Goal: Task Accomplishment & Management: Complete application form

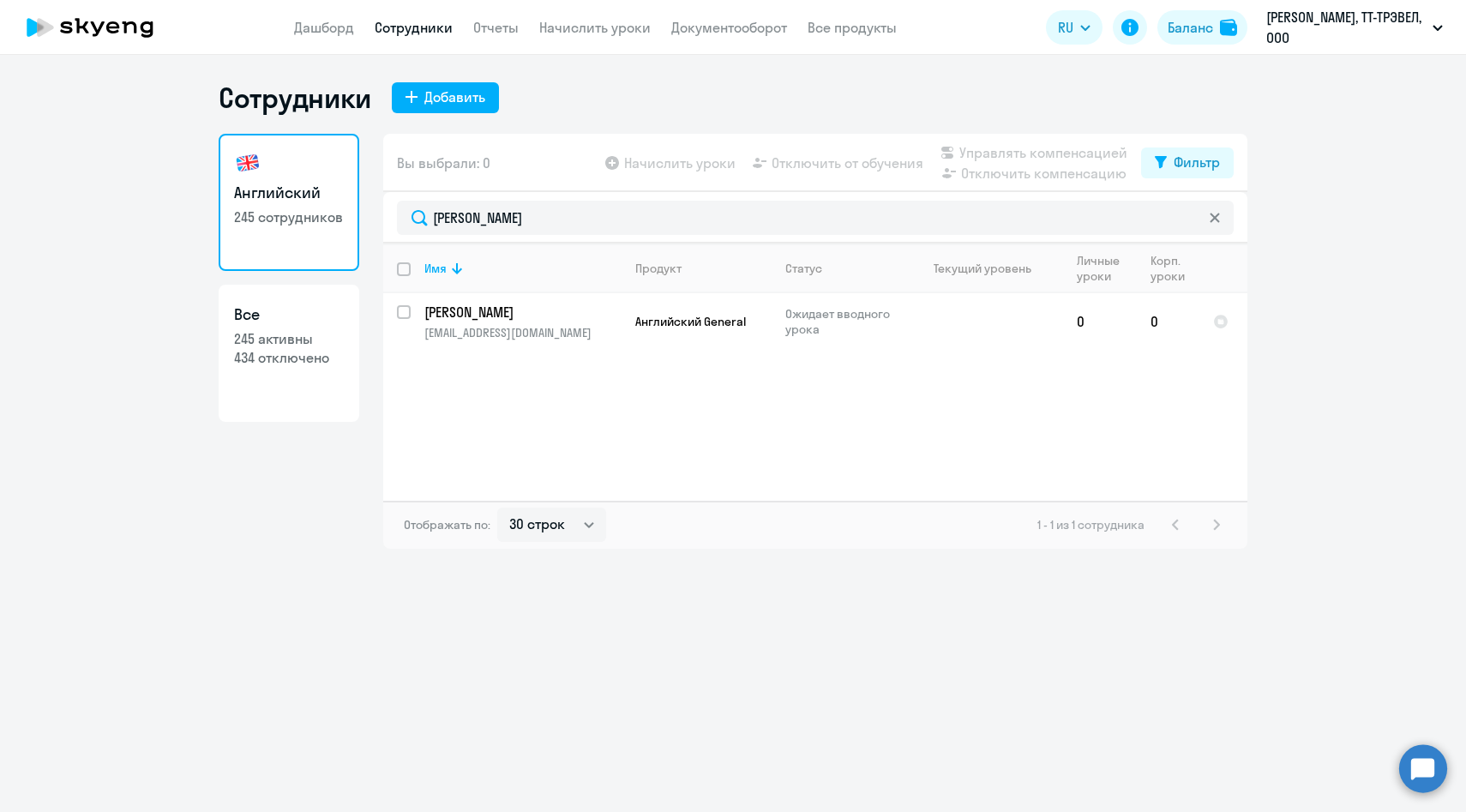
select select "30"
click at [447, 90] on div "Добавить" at bounding box center [455, 96] width 61 height 21
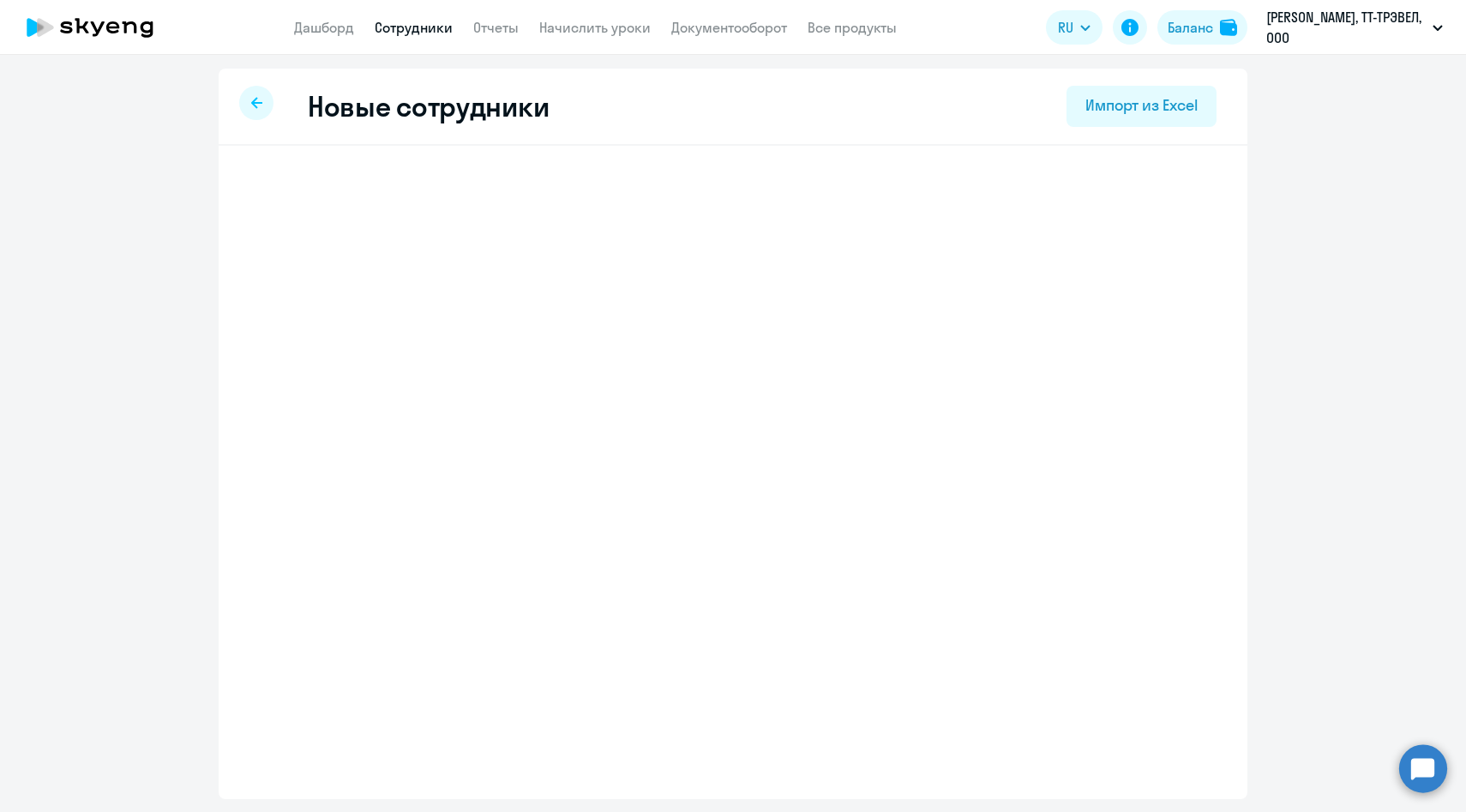
select select "english_adult_not_native_speaker"
select select "3"
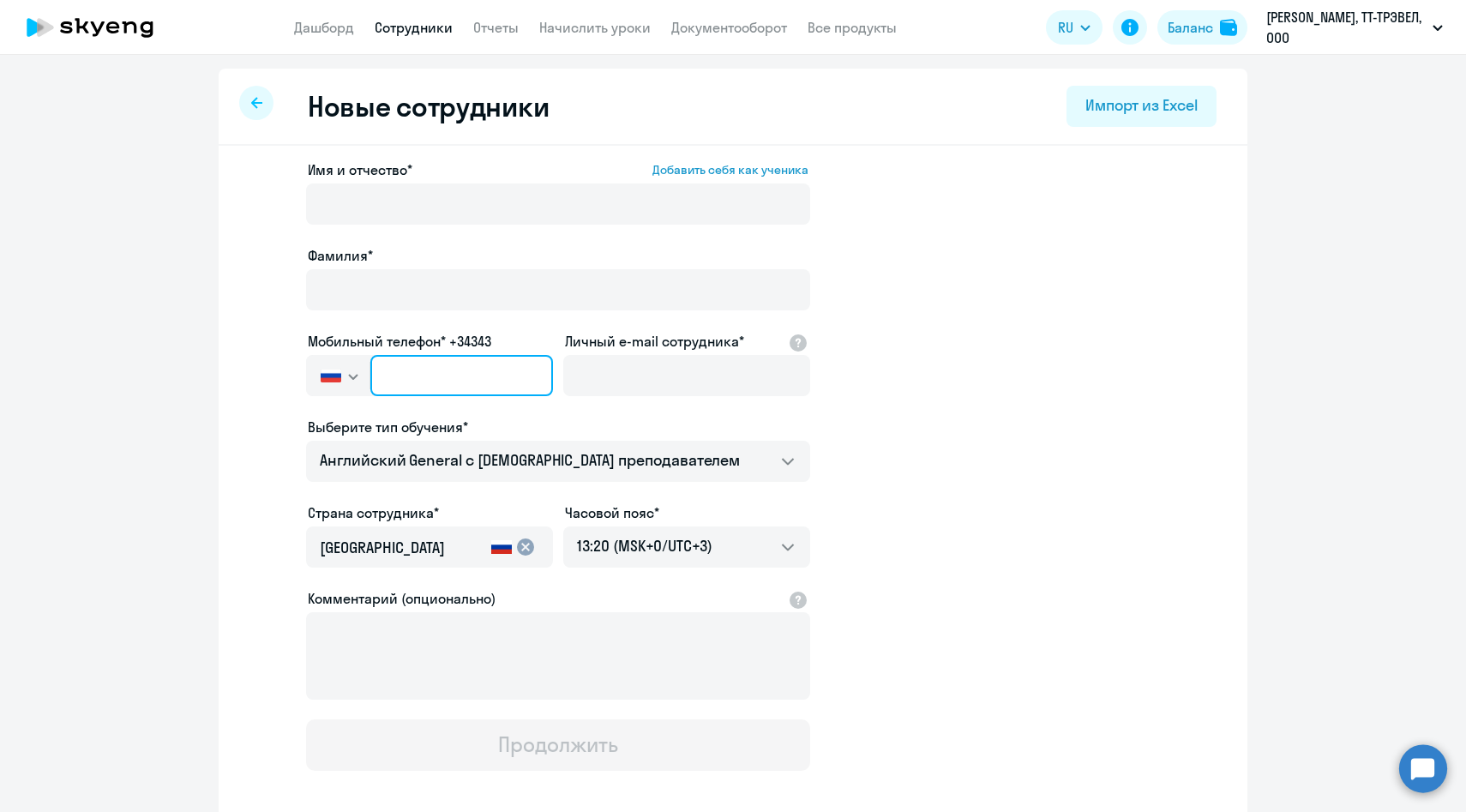
click at [497, 372] on input "text" at bounding box center [462, 376] width 183 height 41
paste input "[PHONE_NUMBER]"
type input "[PHONE_NUMBER]"
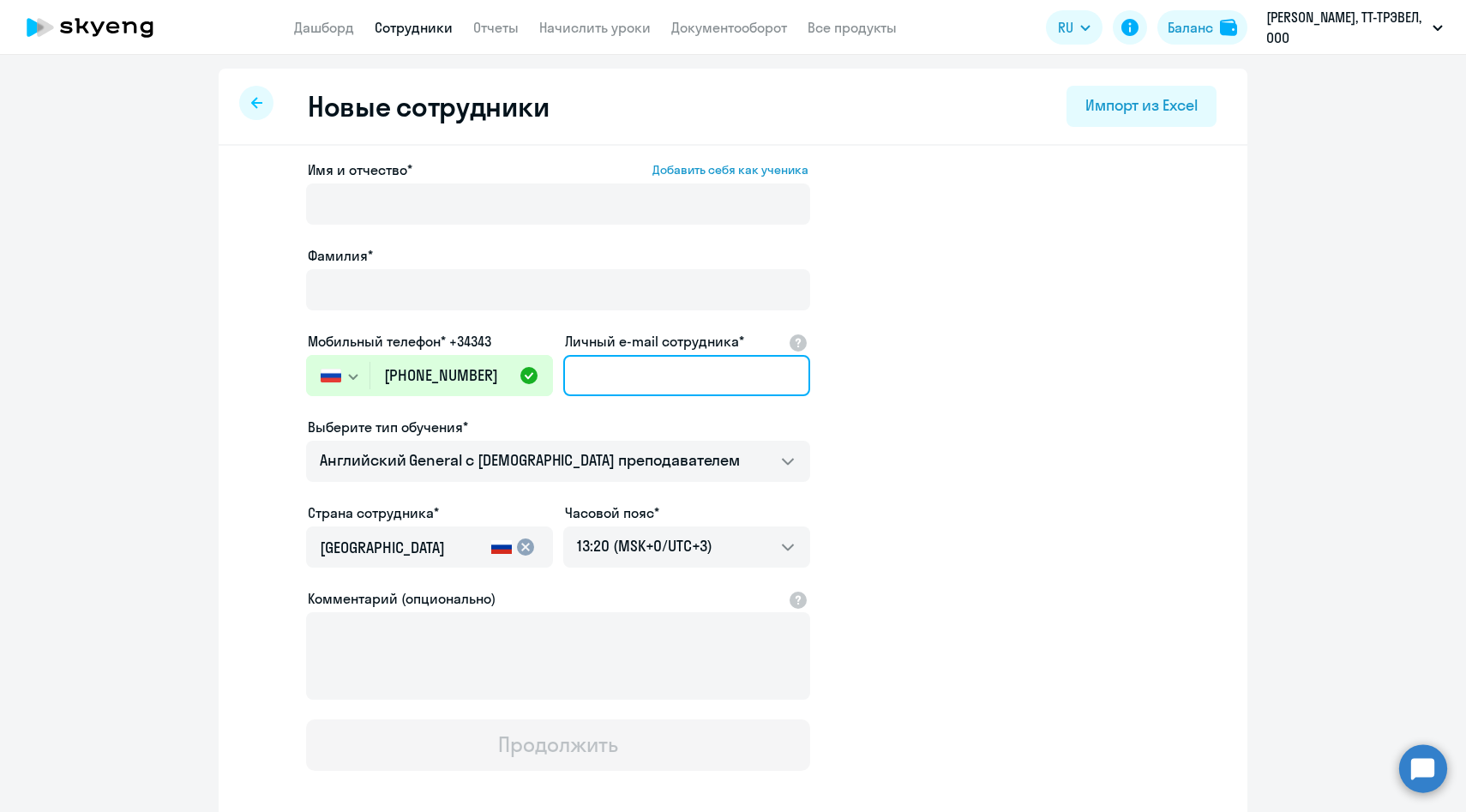
click at [647, 369] on input "Личный e-mail сотрудника*" at bounding box center [686, 376] width 247 height 41
paste input "[PERSON_NAME][EMAIL_ADDRESS][DOMAIN_NAME]"
type input "[PERSON_NAME][EMAIL_ADDRESS][DOMAIN_NAME]"
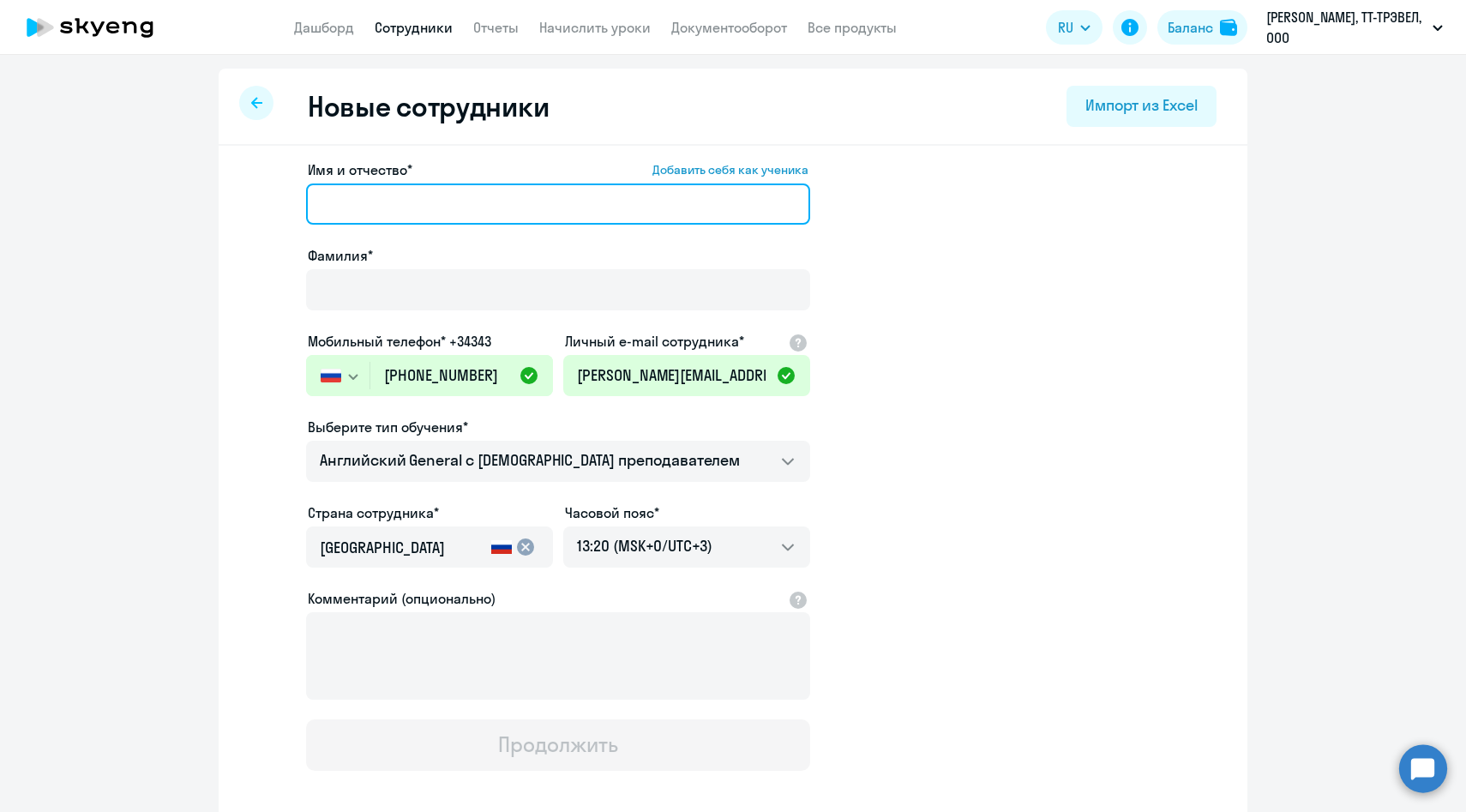
click at [433, 216] on input "Имя и отчество* Добавить себя как ученика" at bounding box center [557, 204] width 504 height 41
paste input "[PERSON_NAME]"
drag, startPoint x: 392, startPoint y: 205, endPoint x: 205, endPoint y: 198, distance: 187.1
click at [206, 199] on ng-component "Новые сотрудники Импорт из Excel Имя и отчество* Добавить себя как ученика [PER…" at bounding box center [733, 484] width 1466 height 831
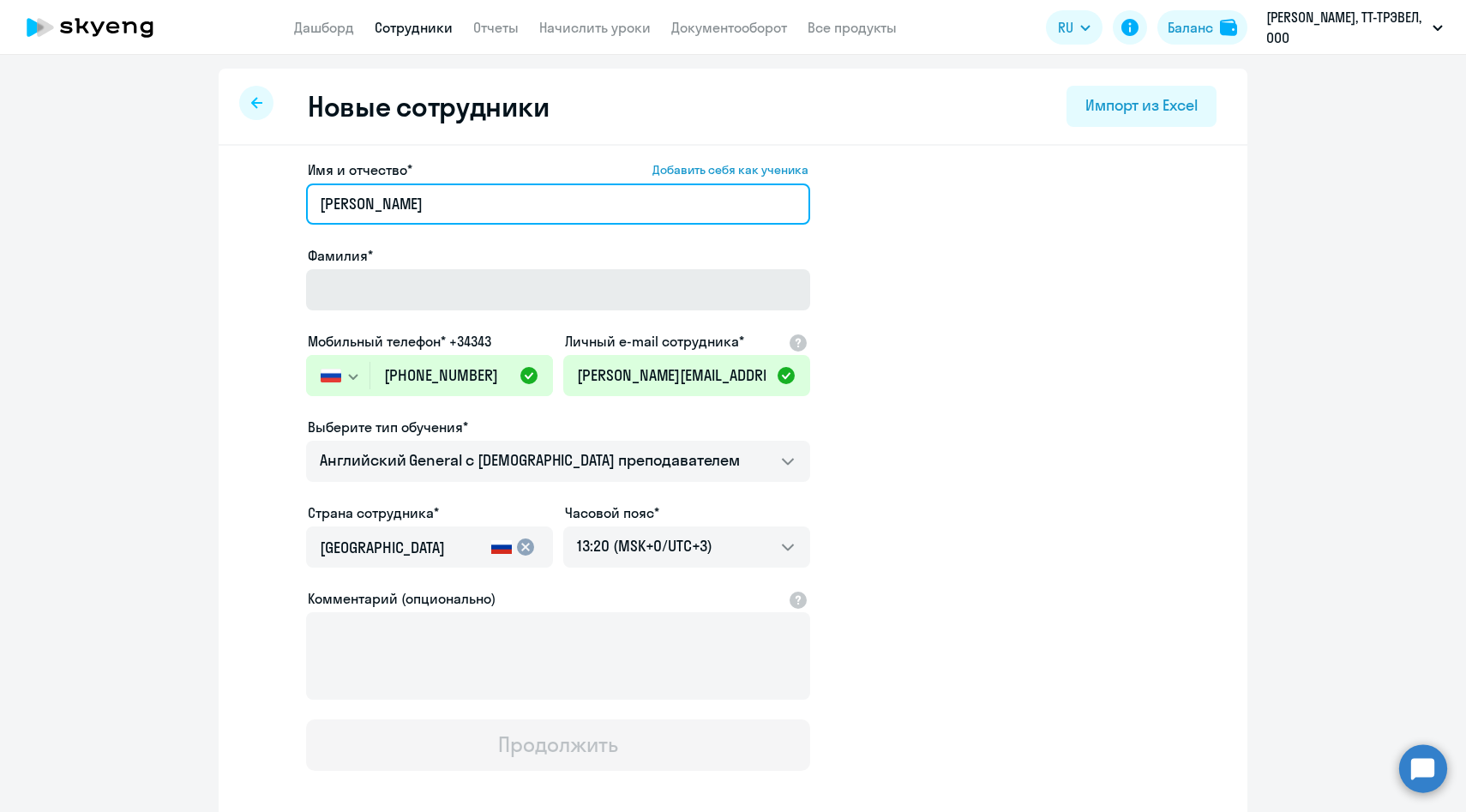
type input "[PERSON_NAME]"
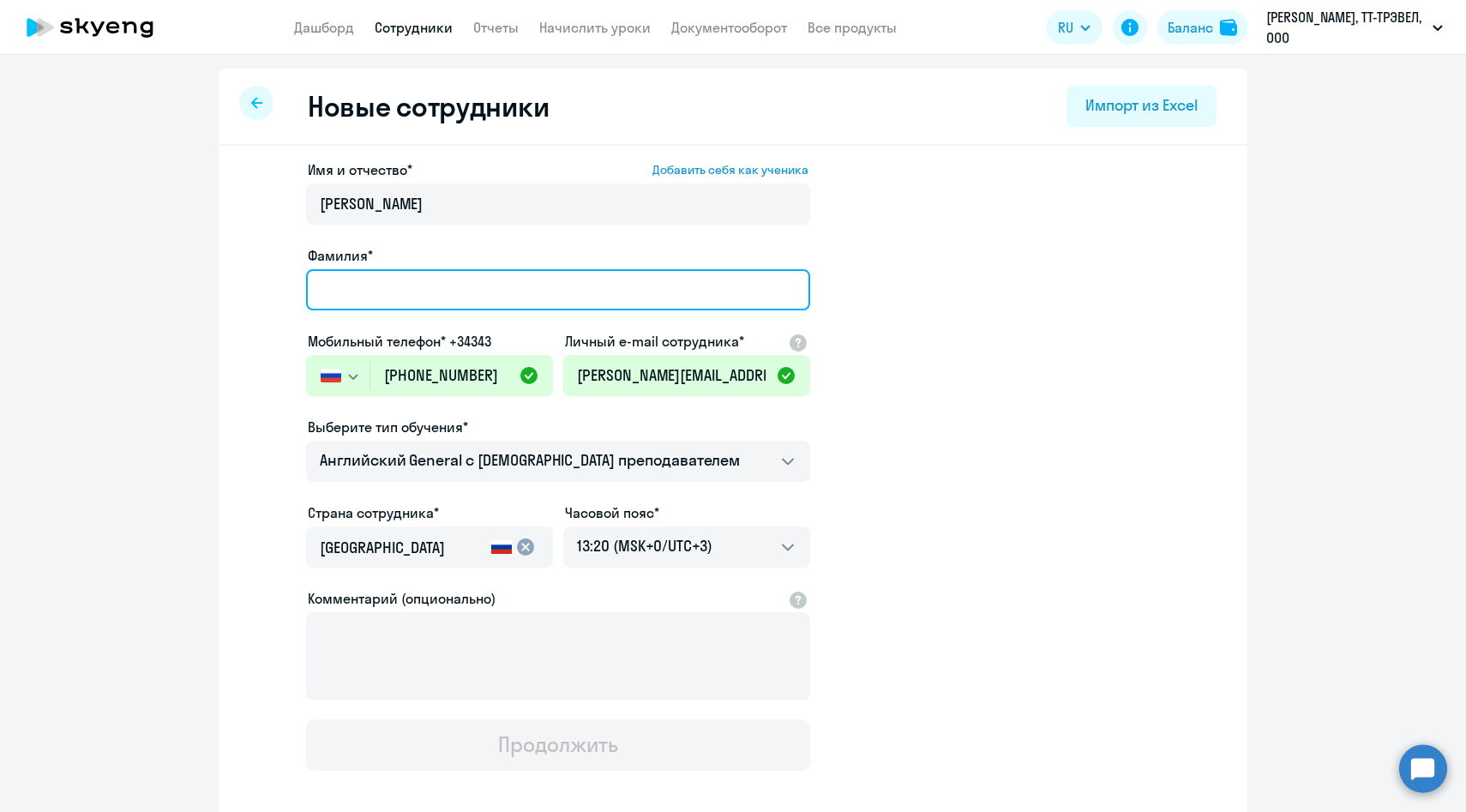
click at [356, 302] on input "Фамилия*" at bounding box center [557, 290] width 504 height 41
paste input "[PERSON_NAME]"
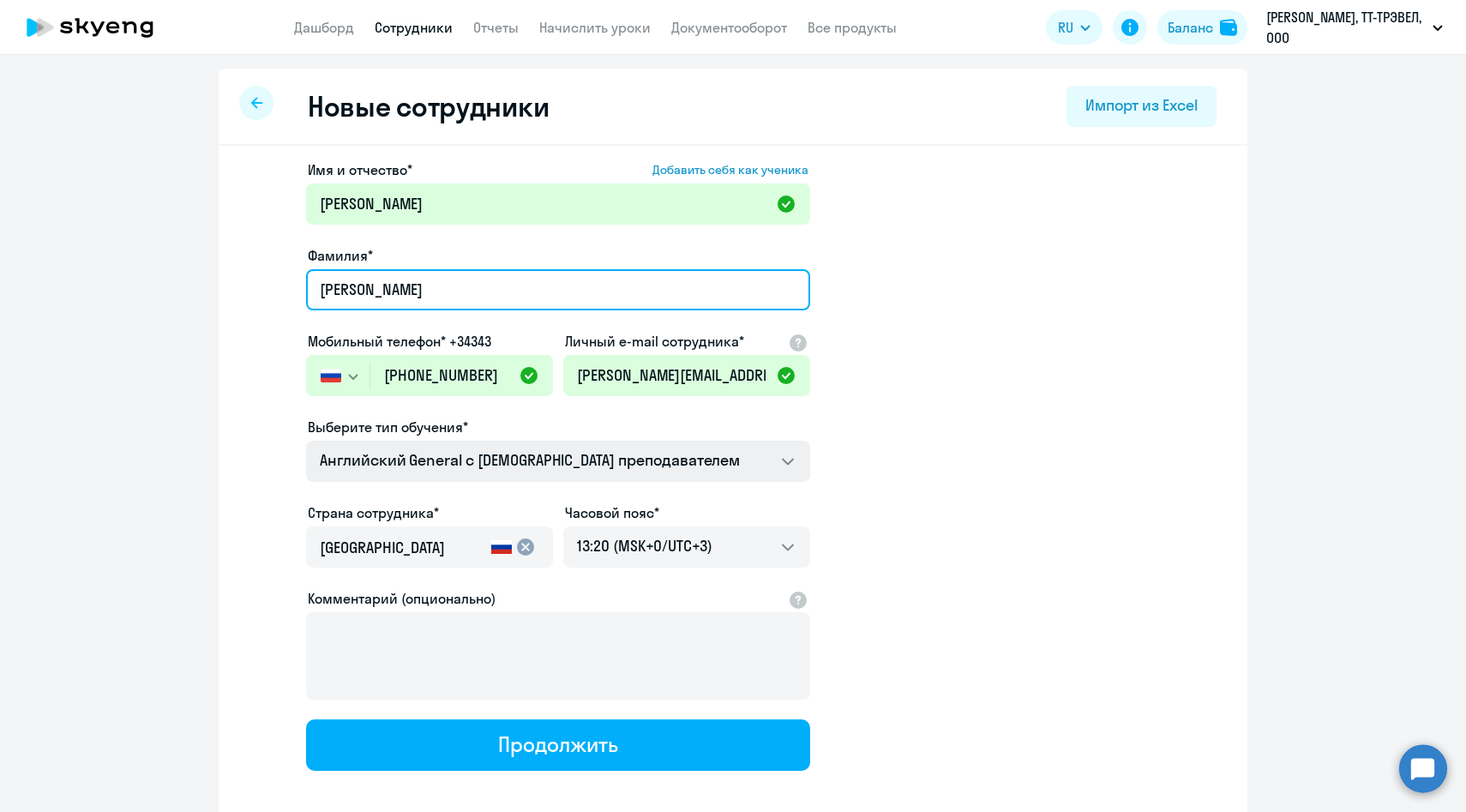
type input "[PERSON_NAME]"
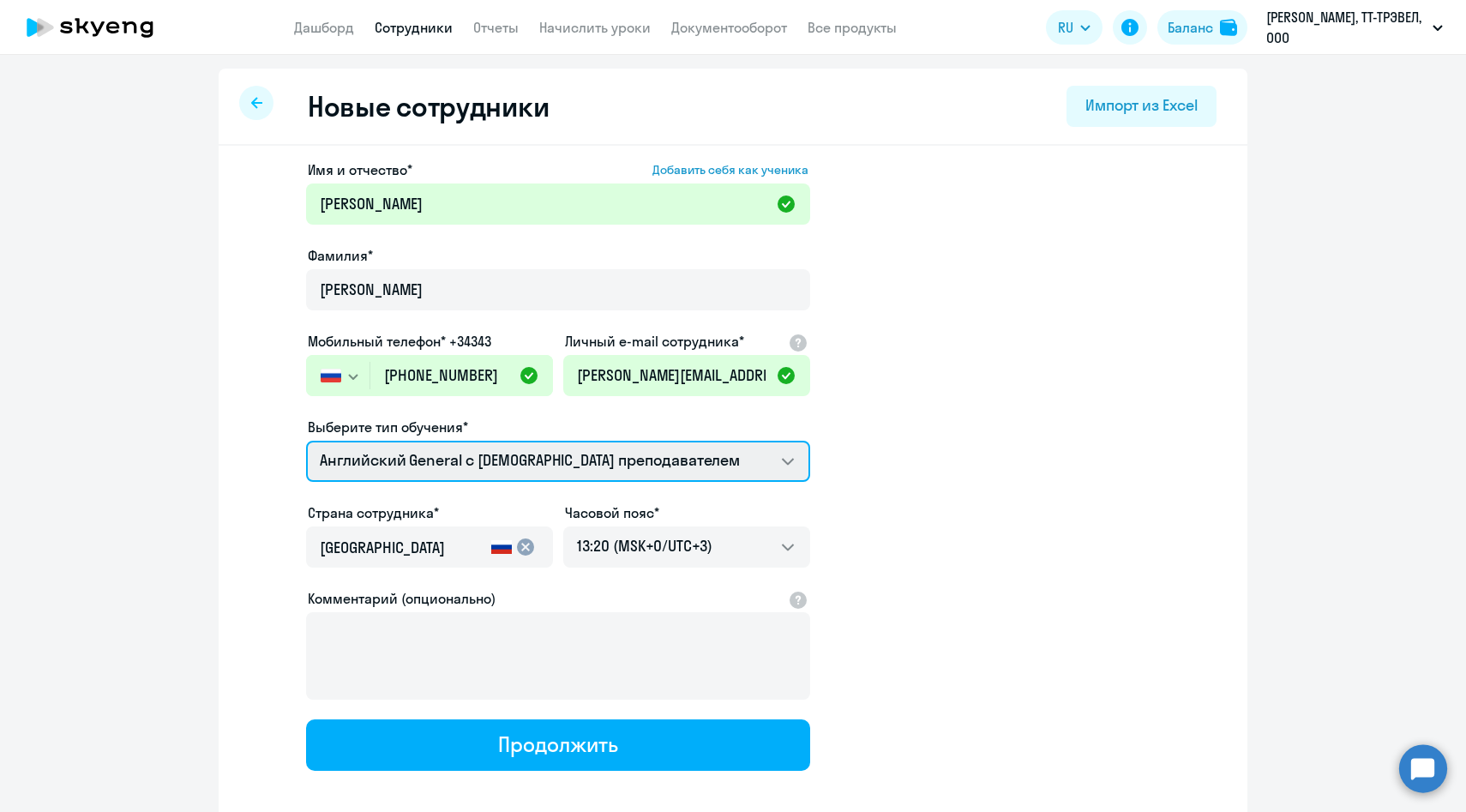
click at [402, 466] on select "Talks 15 минутные разговоры на английском Премиум английский с русскоговорящим …" at bounding box center [557, 461] width 504 height 41
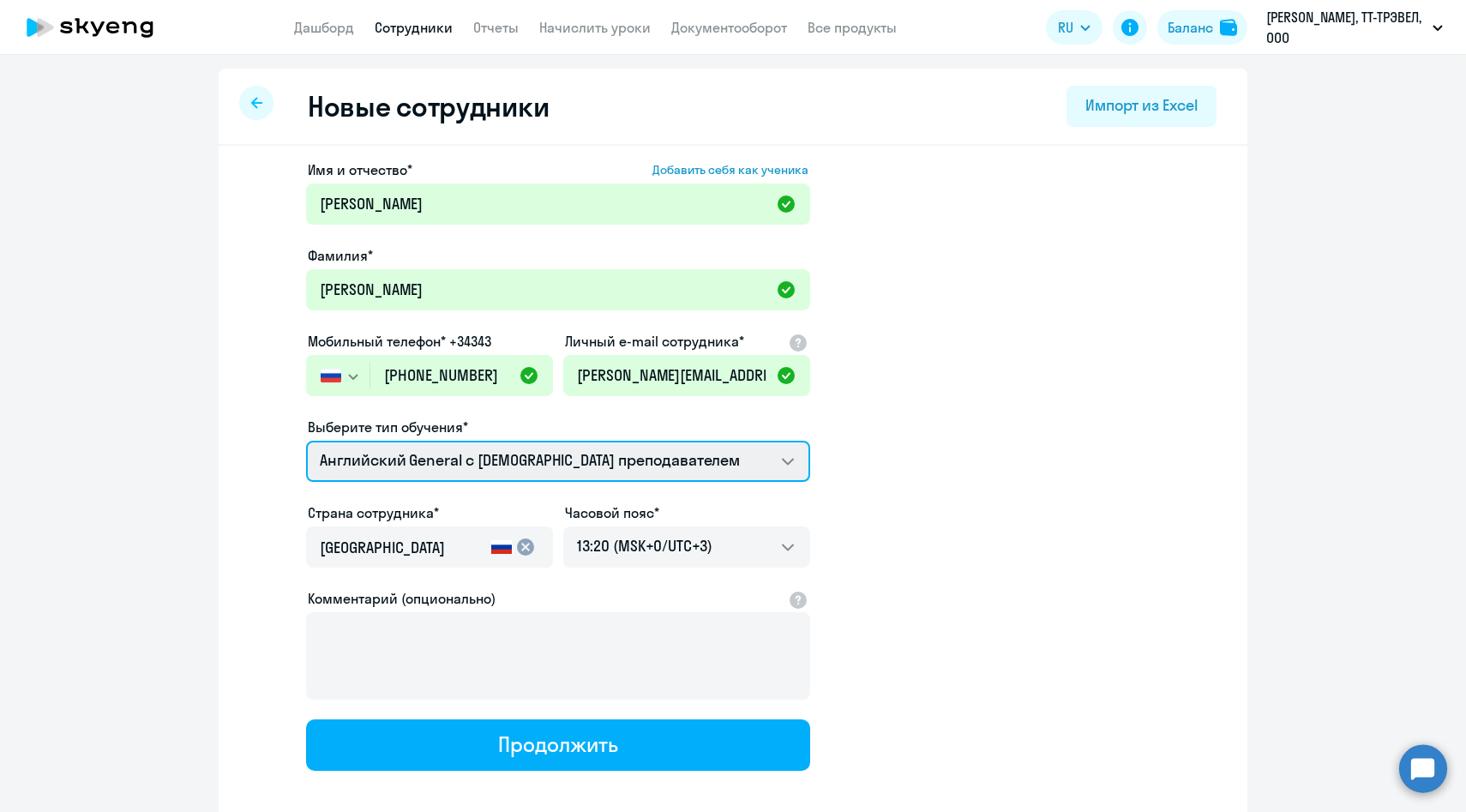
click at [306, 440] on select "Talks 15 минутные разговоры на английском Премиум английский с русскоговорящим …" at bounding box center [557, 461] width 504 height 41
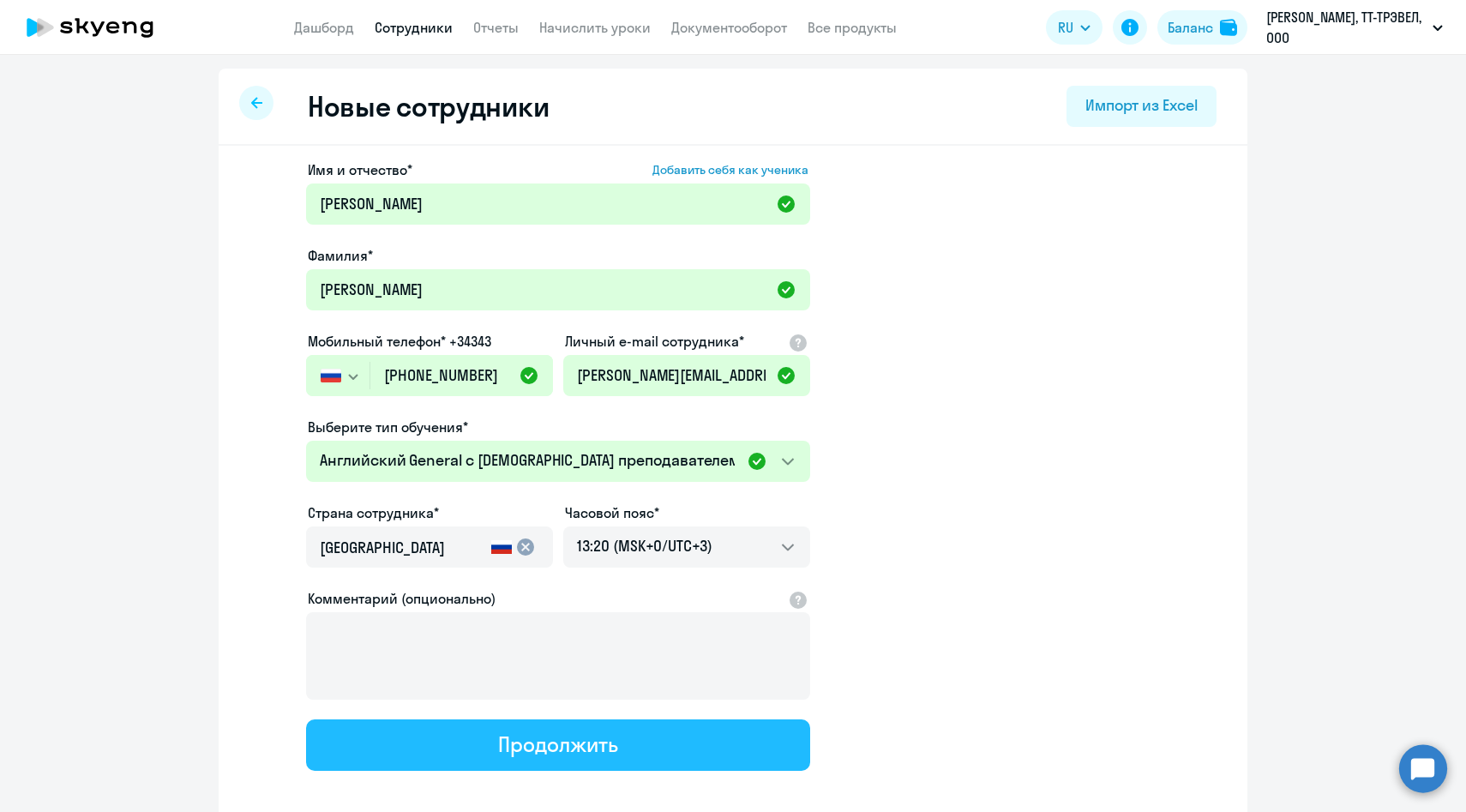
click at [466, 740] on button "Продолжить" at bounding box center [557, 745] width 504 height 51
select select "english_adult_not_native_speaker"
select select "3"
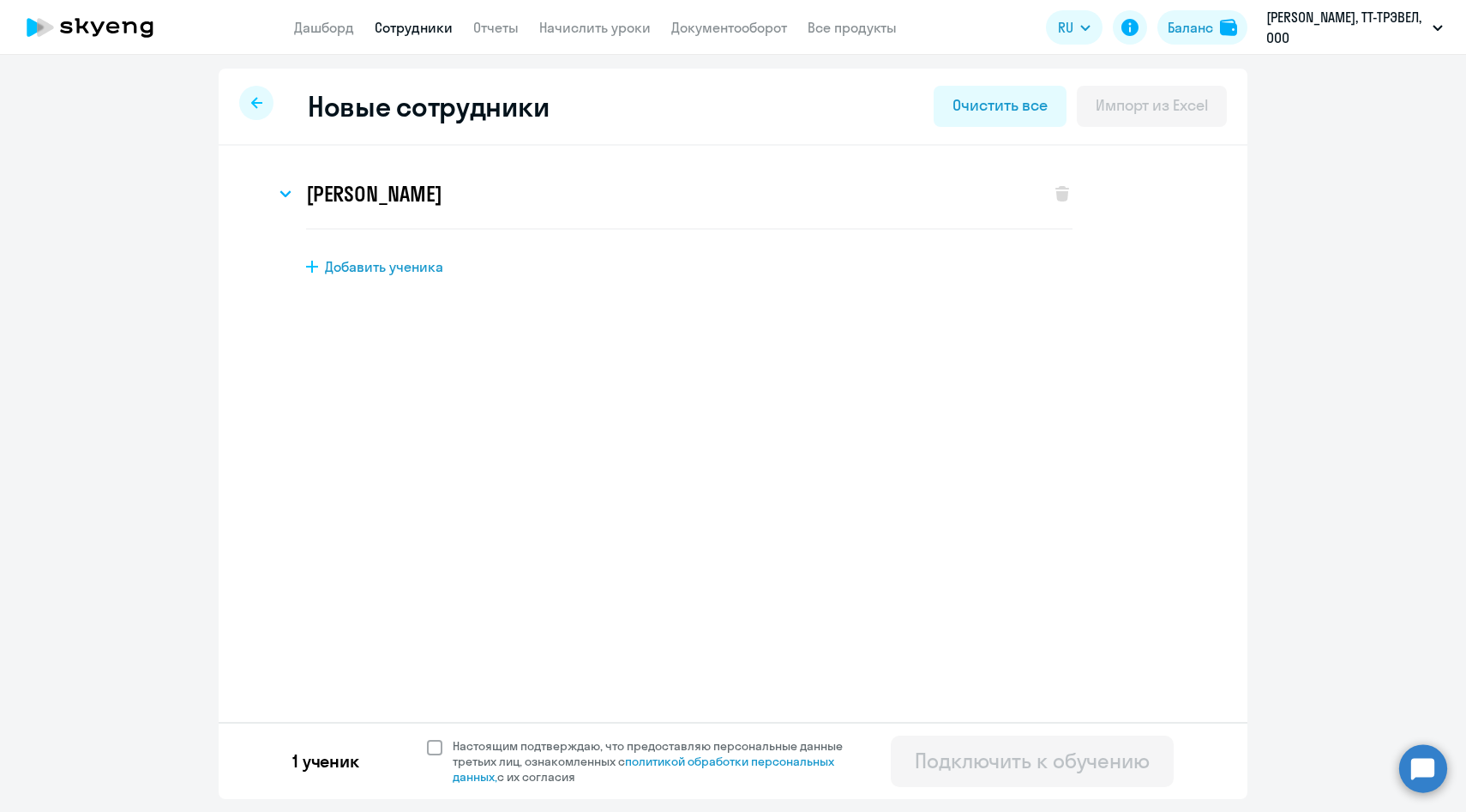
click at [518, 760] on span "Настоящим подтверждаю, что предоставляю персональные данные третьих лиц, ознако…" at bounding box center [659, 761] width 411 height 46
click at [427, 738] on input "Настоящим подтверждаю, что предоставляю персональные данные третьих лиц, ознако…" at bounding box center [426, 737] width 1 height 1
checkbox input "true"
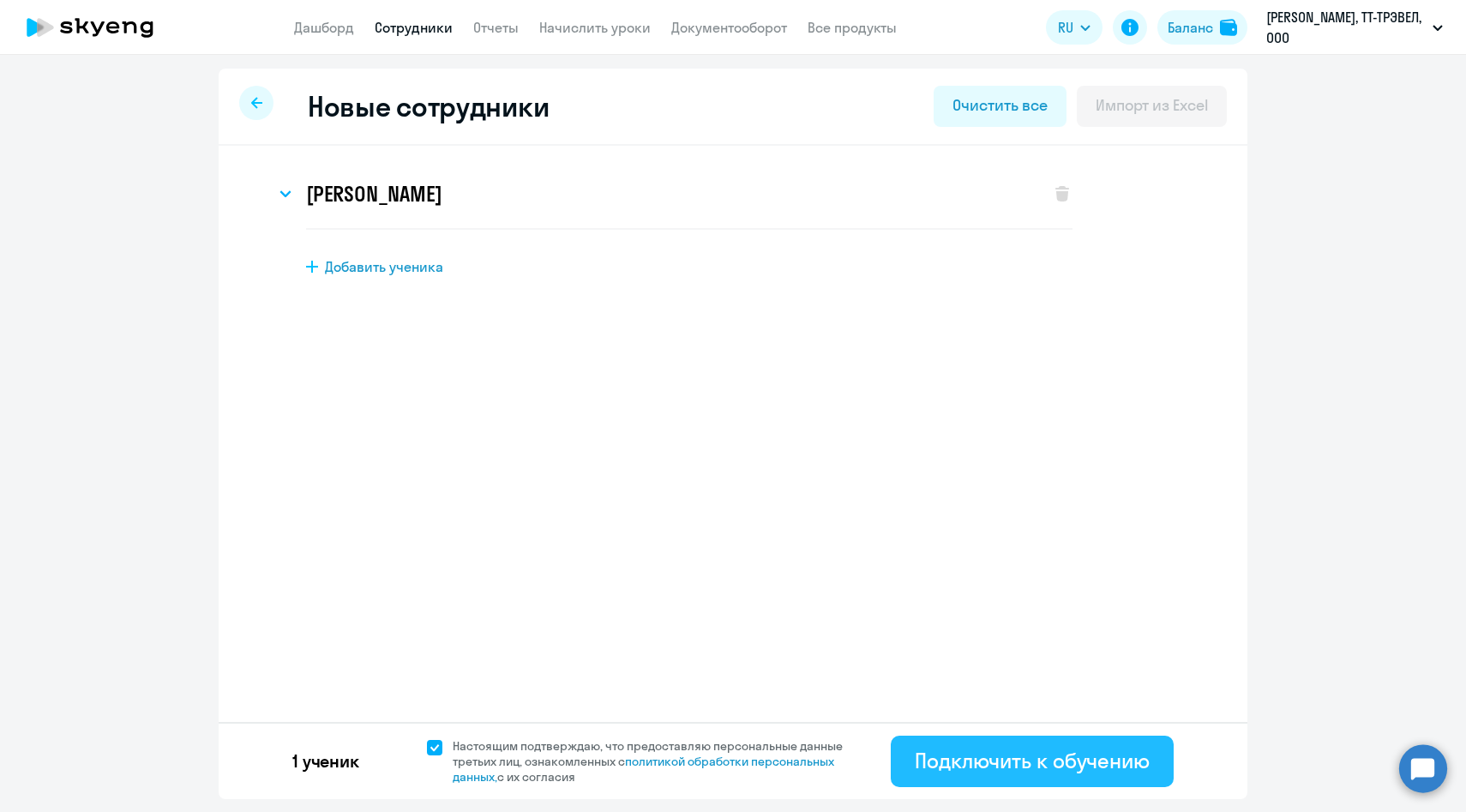
click at [998, 756] on div "Подключить к обучению" at bounding box center [1032, 761] width 235 height 28
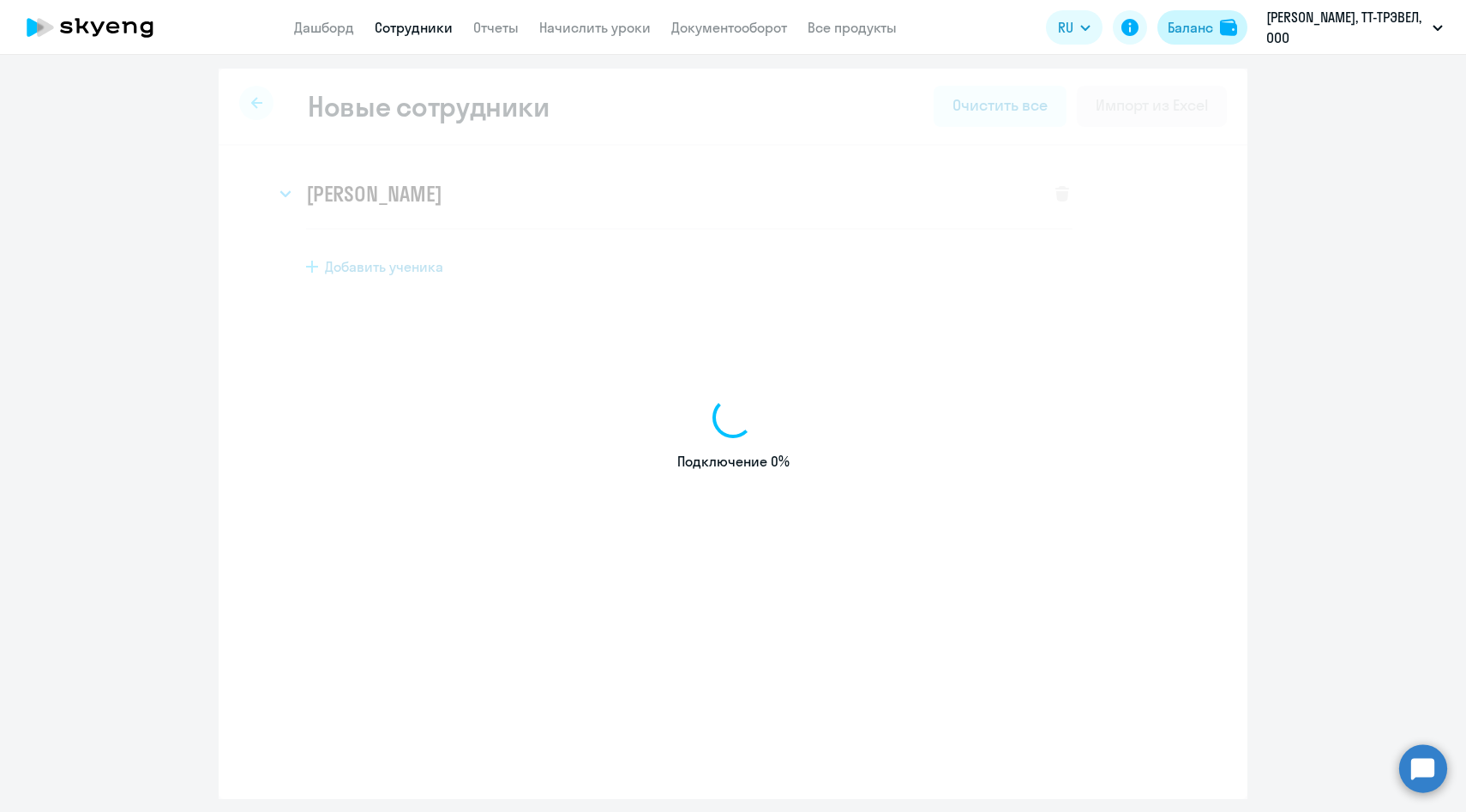
select select "english_adult_not_native_speaker"
select select "3"
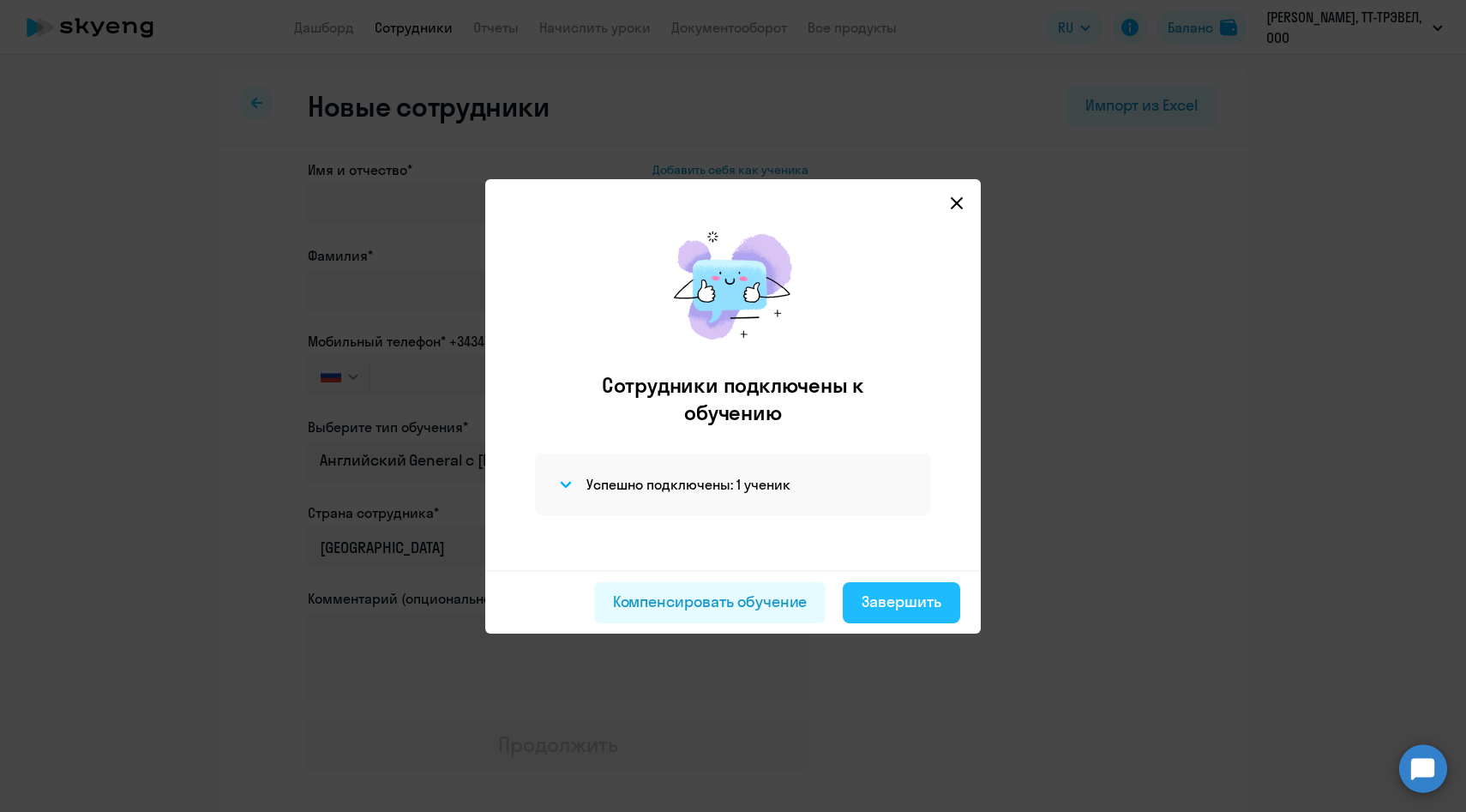
click at [899, 601] on div "Завершить" at bounding box center [902, 602] width 80 height 23
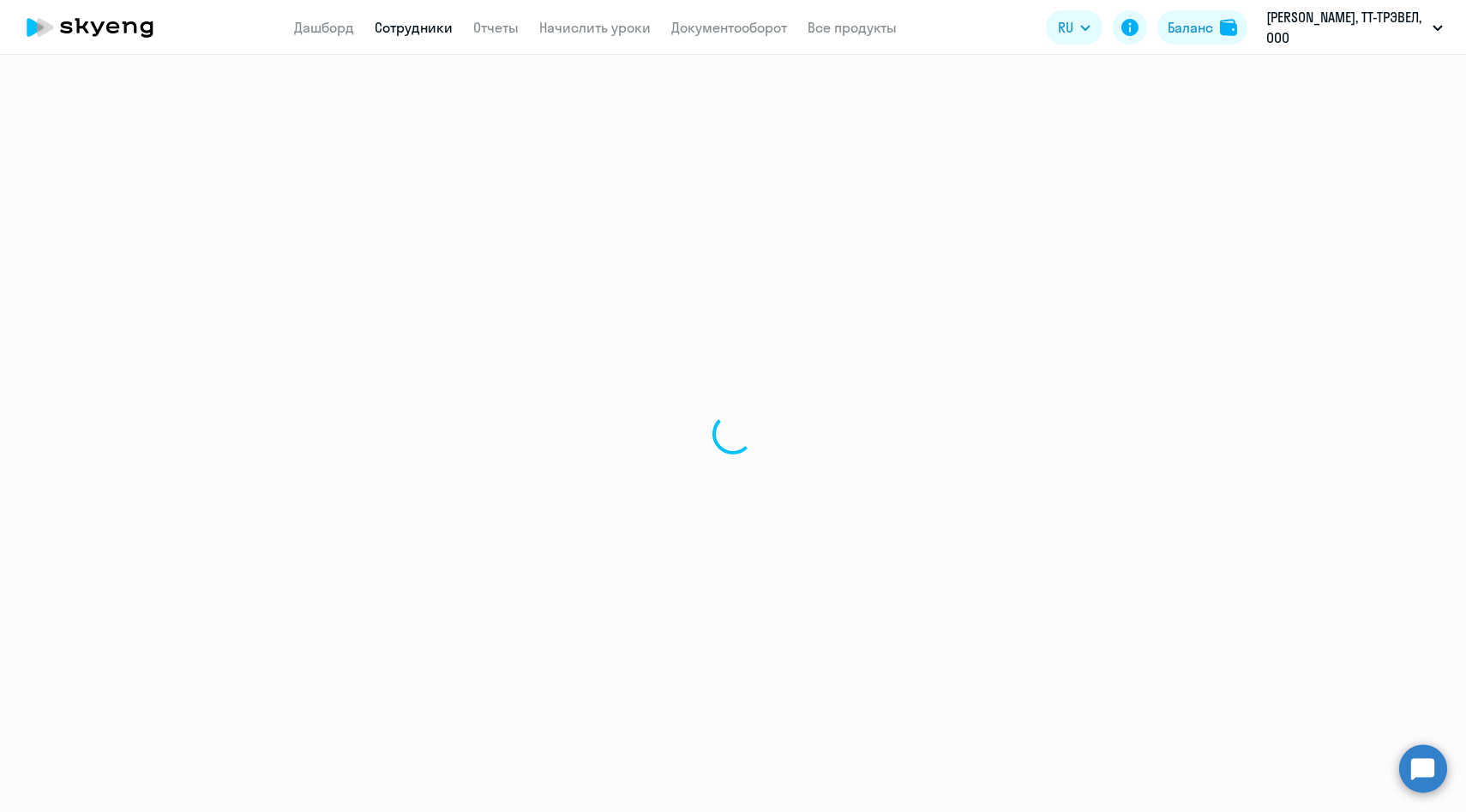
select select "30"
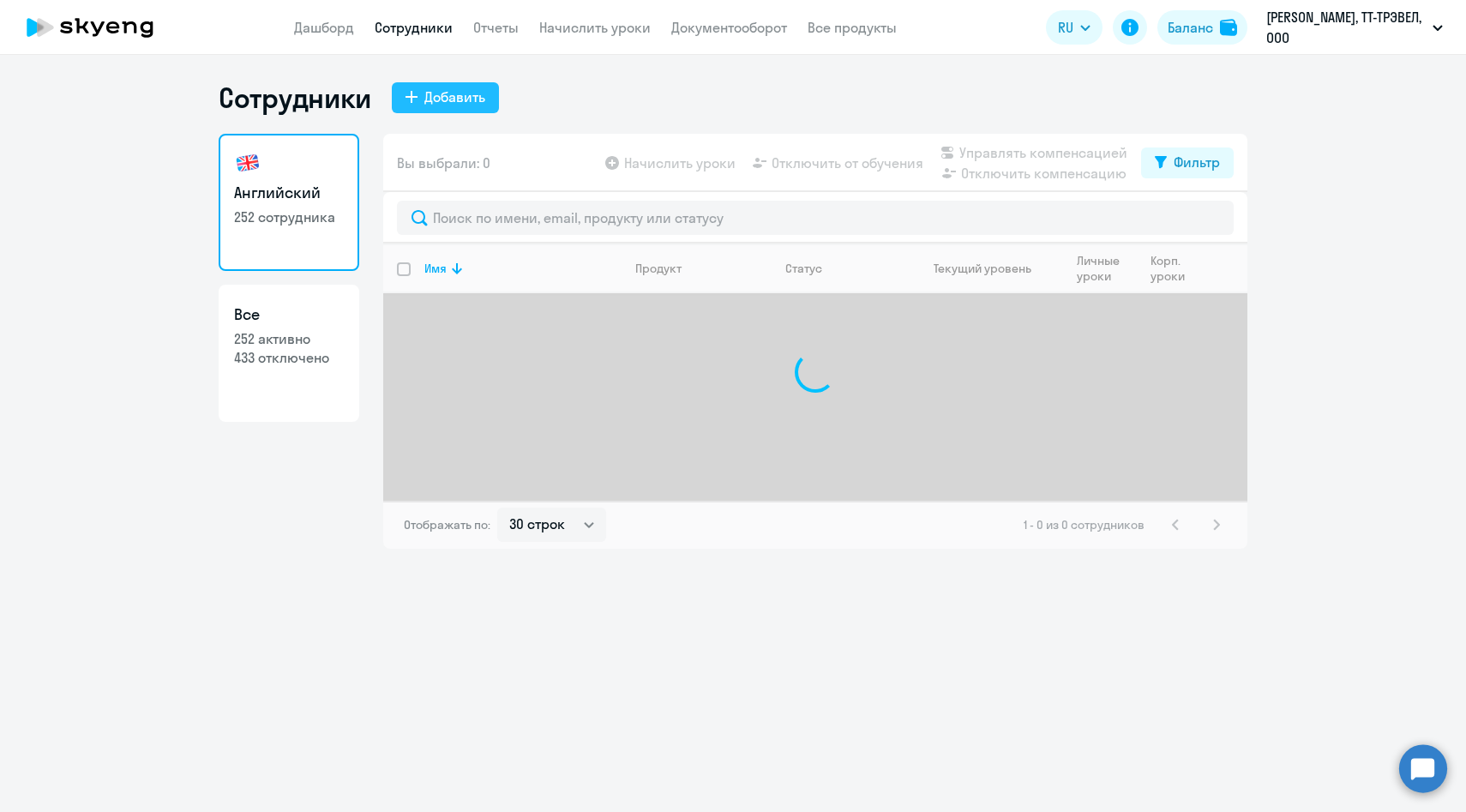
click at [446, 90] on div "Добавить" at bounding box center [455, 96] width 61 height 21
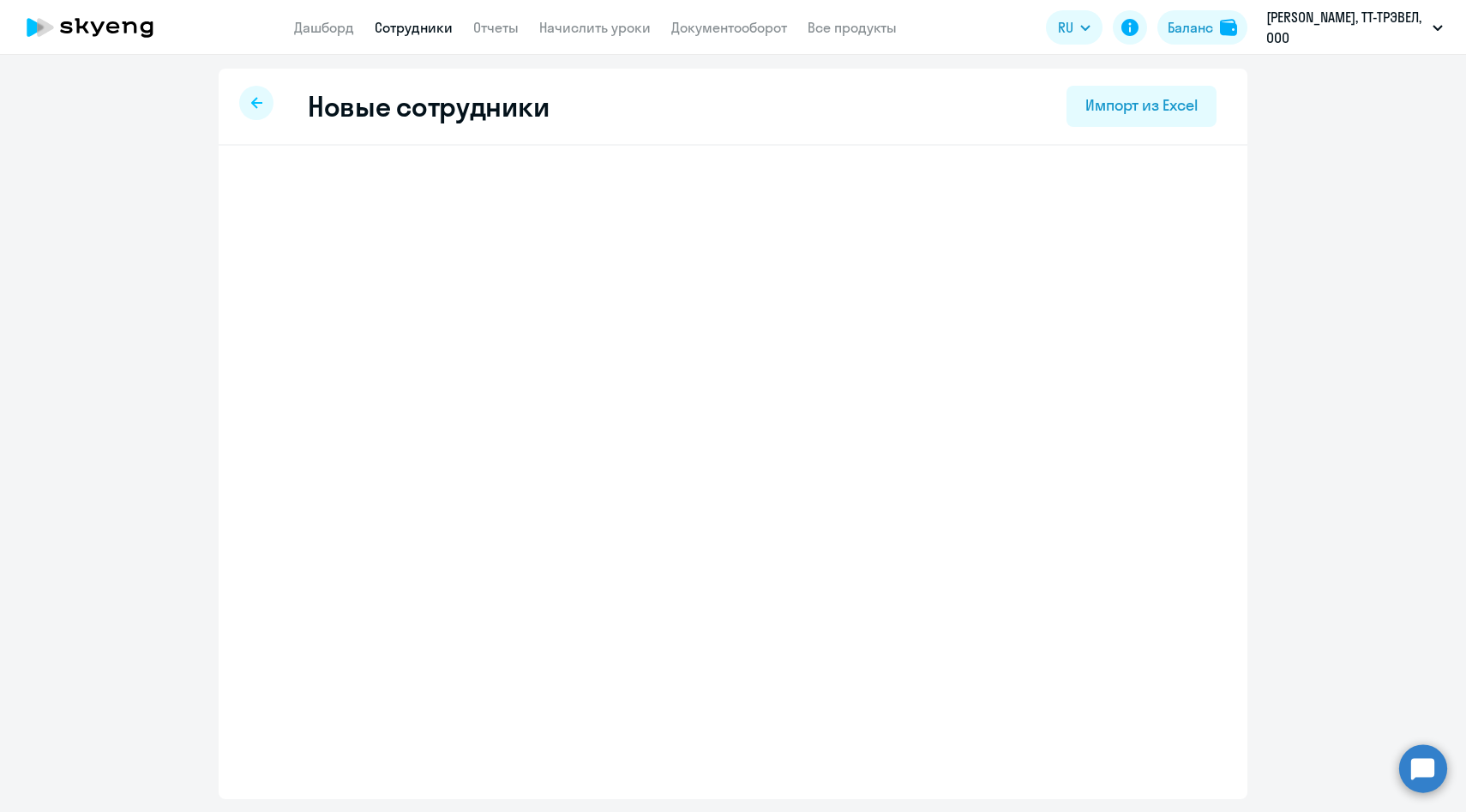
select select "english_adult_not_native_speaker"
select select "3"
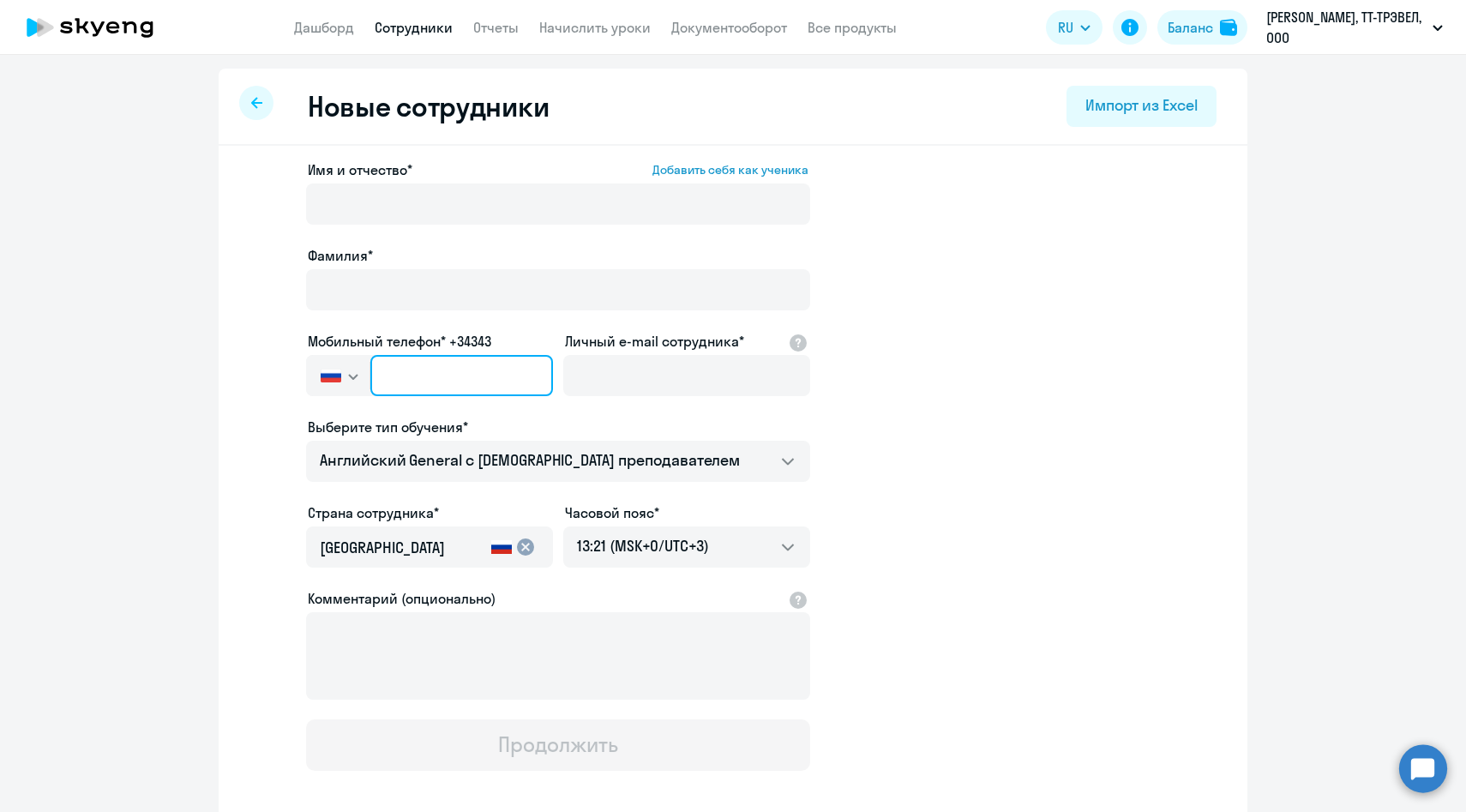
click at [425, 361] on input "text" at bounding box center [462, 376] width 183 height 41
paste input "[PHONE_NUMBER]"
type input "[PHONE_NUMBER]"
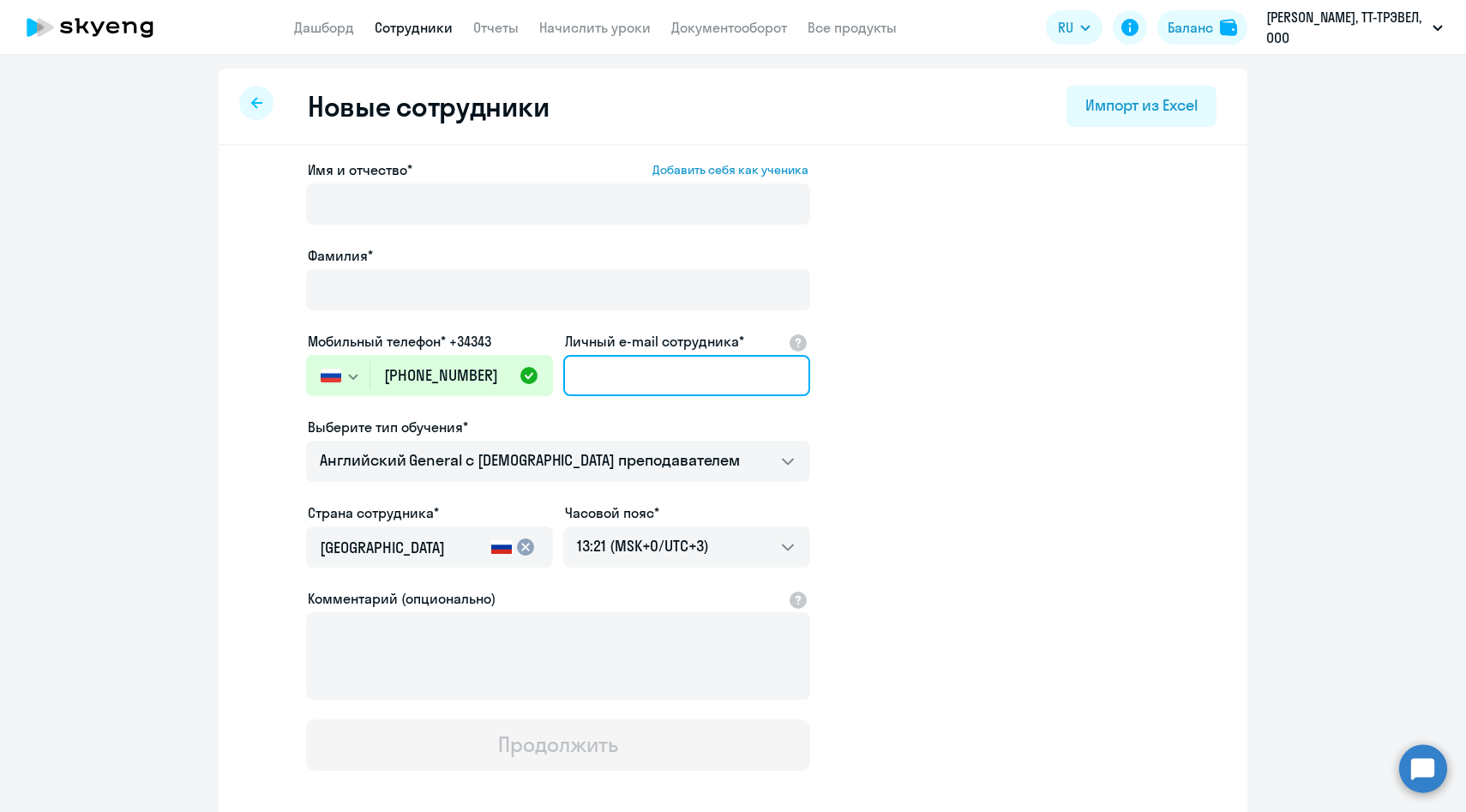
click at [641, 370] on input "Личный e-mail сотрудника*" at bounding box center [686, 376] width 247 height 41
paste input "[PERSON_NAME][EMAIL_ADDRESS][PERSON_NAME][DOMAIN_NAME]"
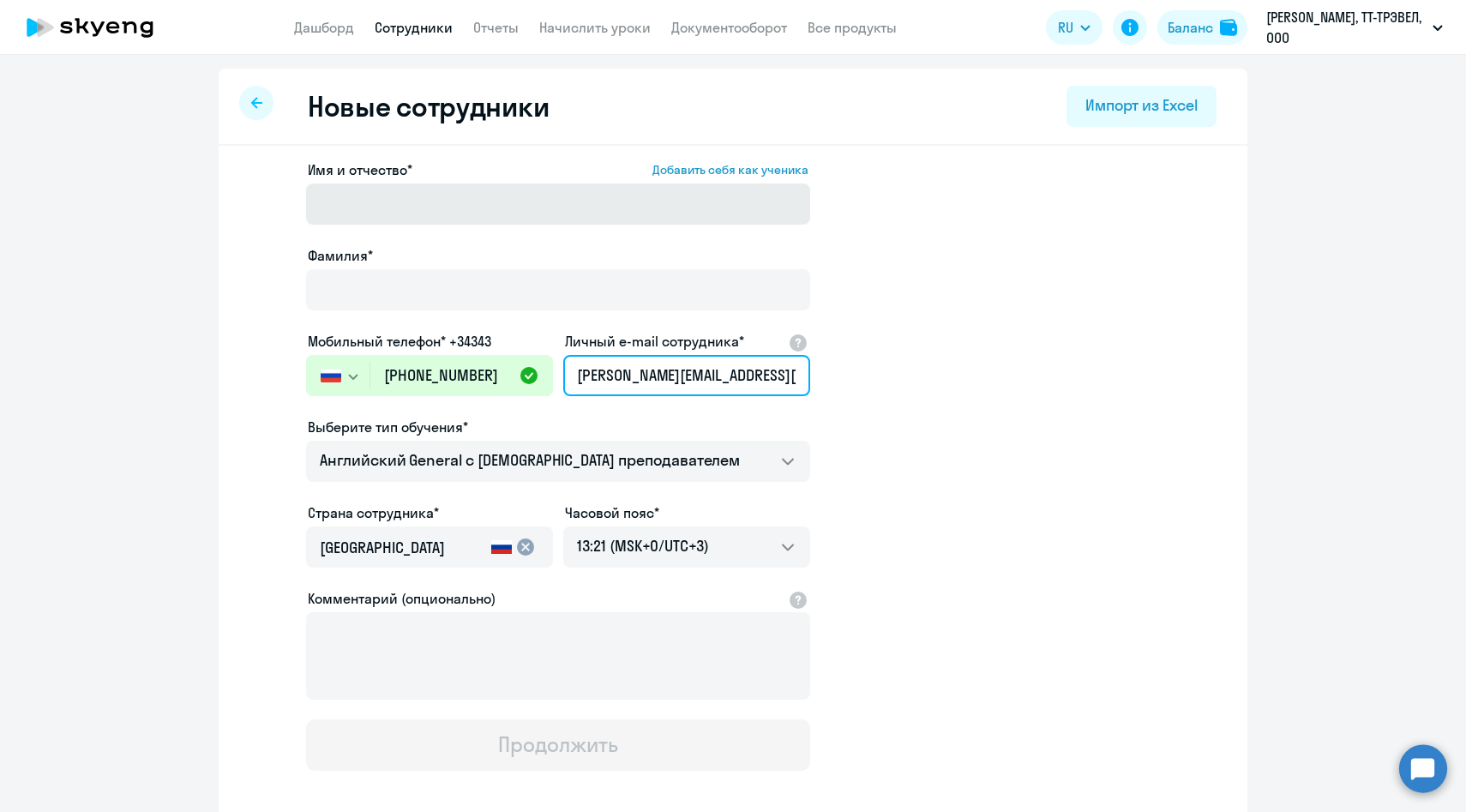
type input "[PERSON_NAME][EMAIL_ADDRESS][PERSON_NAME][DOMAIN_NAME]"
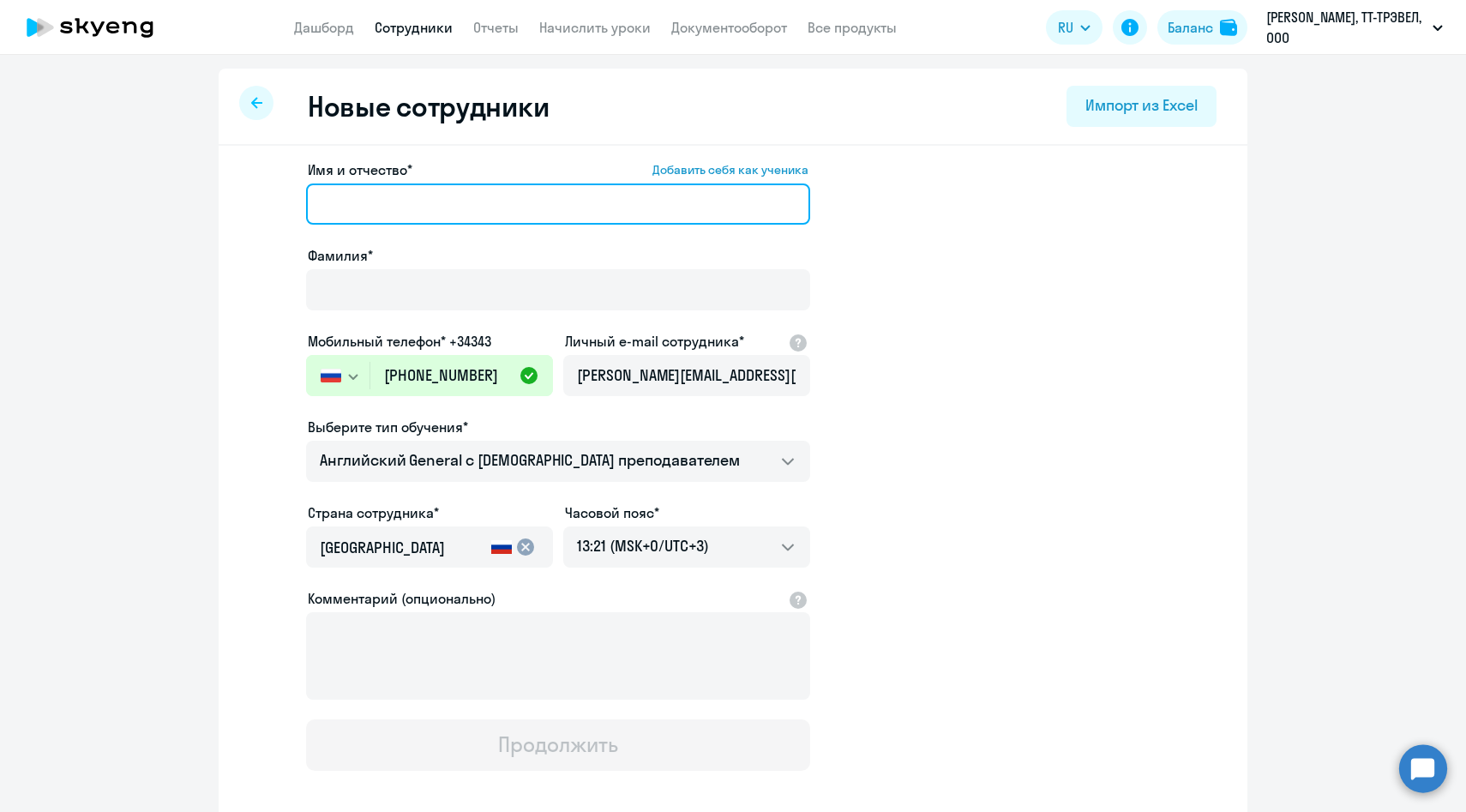
click at [560, 212] on input "Имя и отчество* Добавить себя как ученика" at bounding box center [557, 204] width 504 height 41
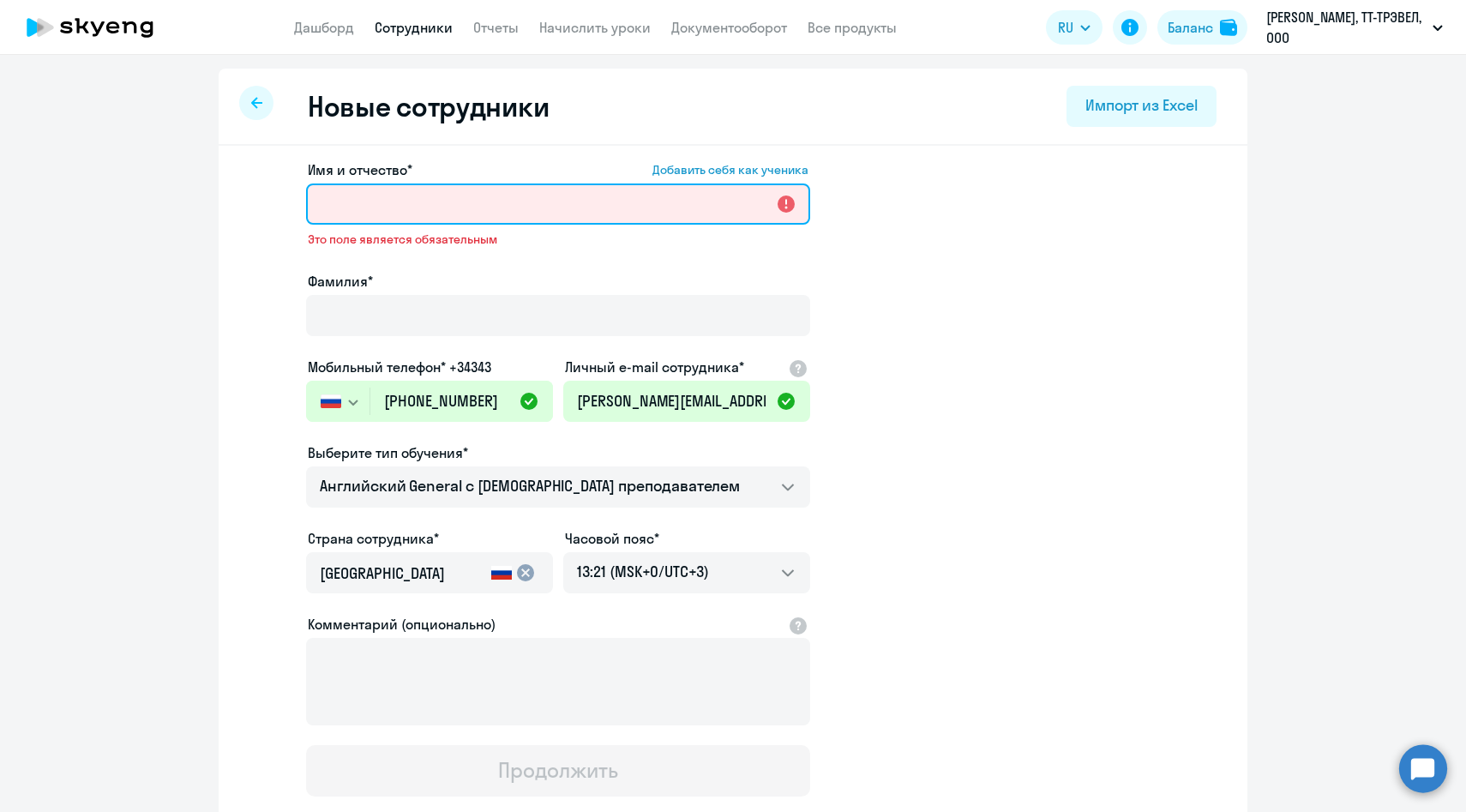
paste input "[PERSON_NAME]"
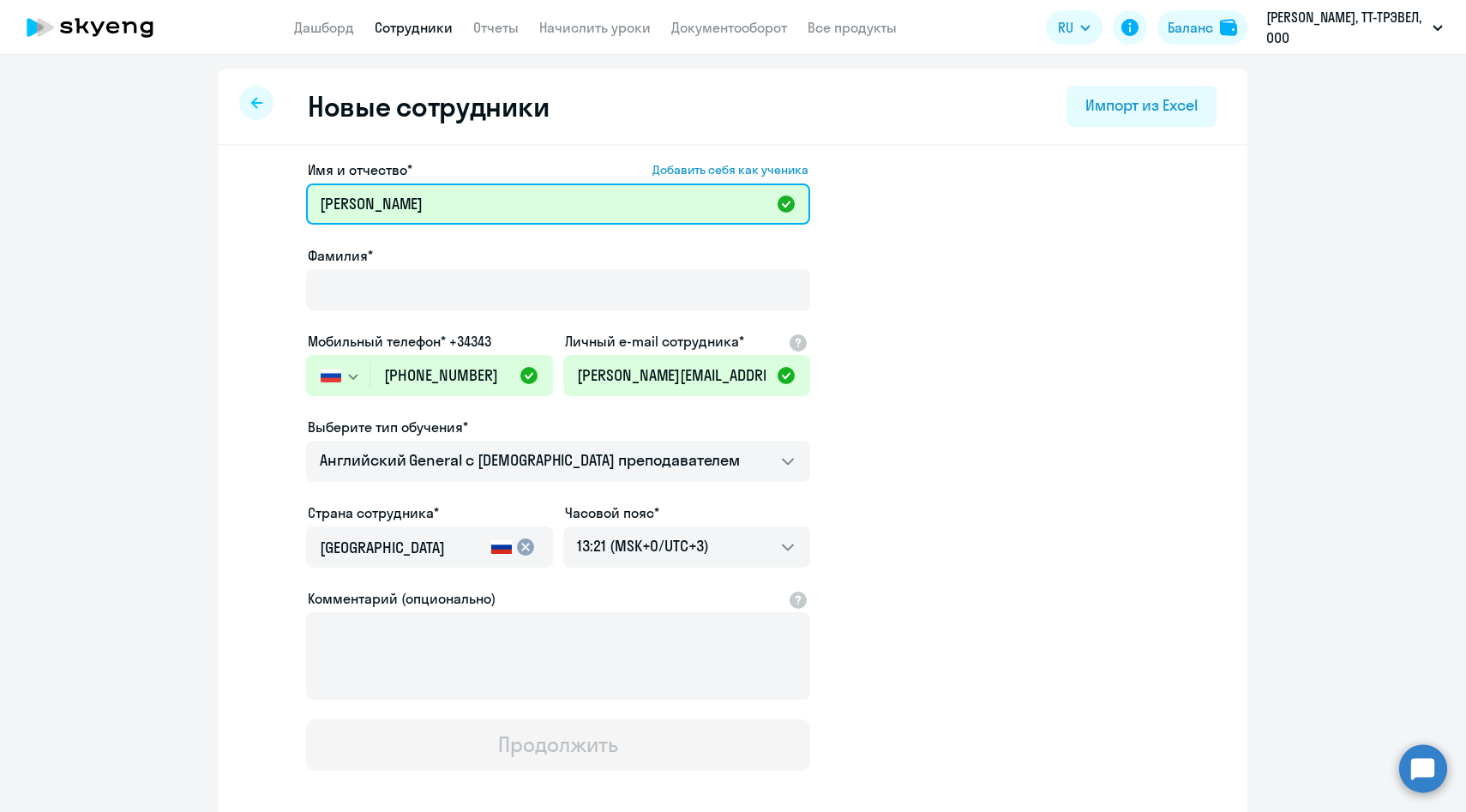
drag, startPoint x: 387, startPoint y: 203, endPoint x: 238, endPoint y: 203, distance: 149.0
click at [238, 203] on div "Имя и отчество* Добавить себя как ученика [PERSON_NAME]* Мобильный телефон* +34…" at bounding box center [733, 522] width 1029 height 754
type input "[PERSON_NAME]"
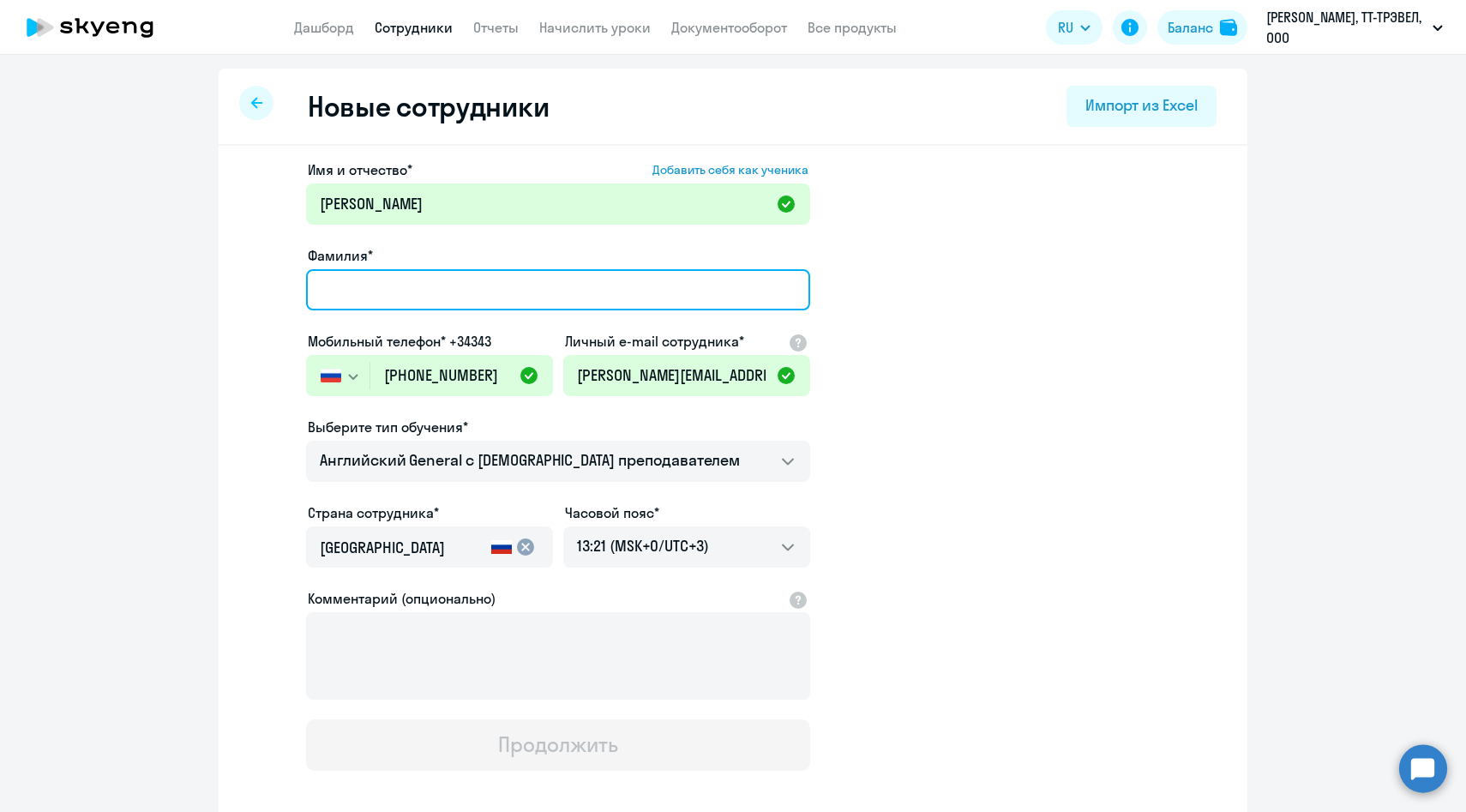
click at [385, 285] on input "Фамилия*" at bounding box center [557, 290] width 504 height 41
paste input "[PERSON_NAME]"
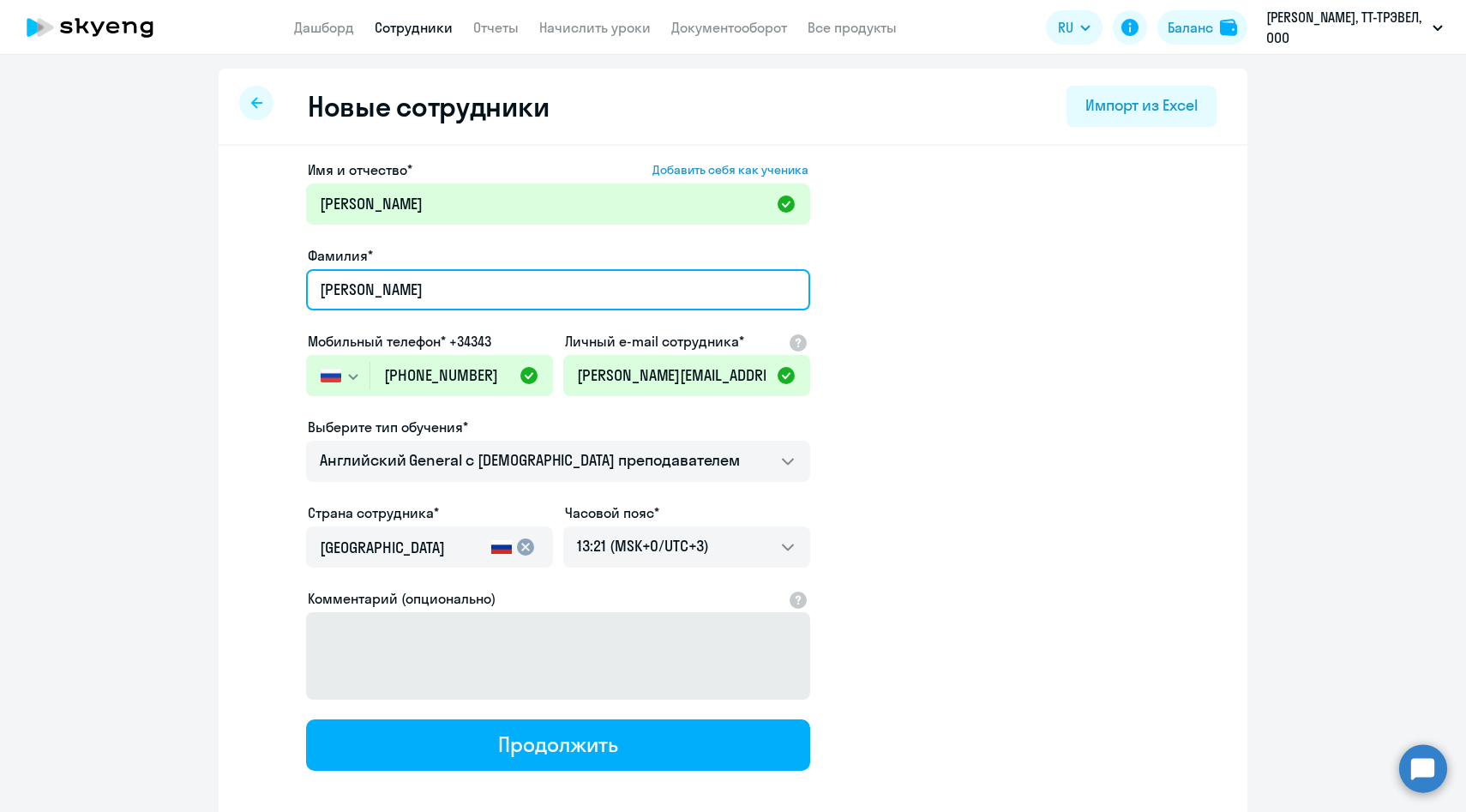
type input "[PERSON_NAME]"
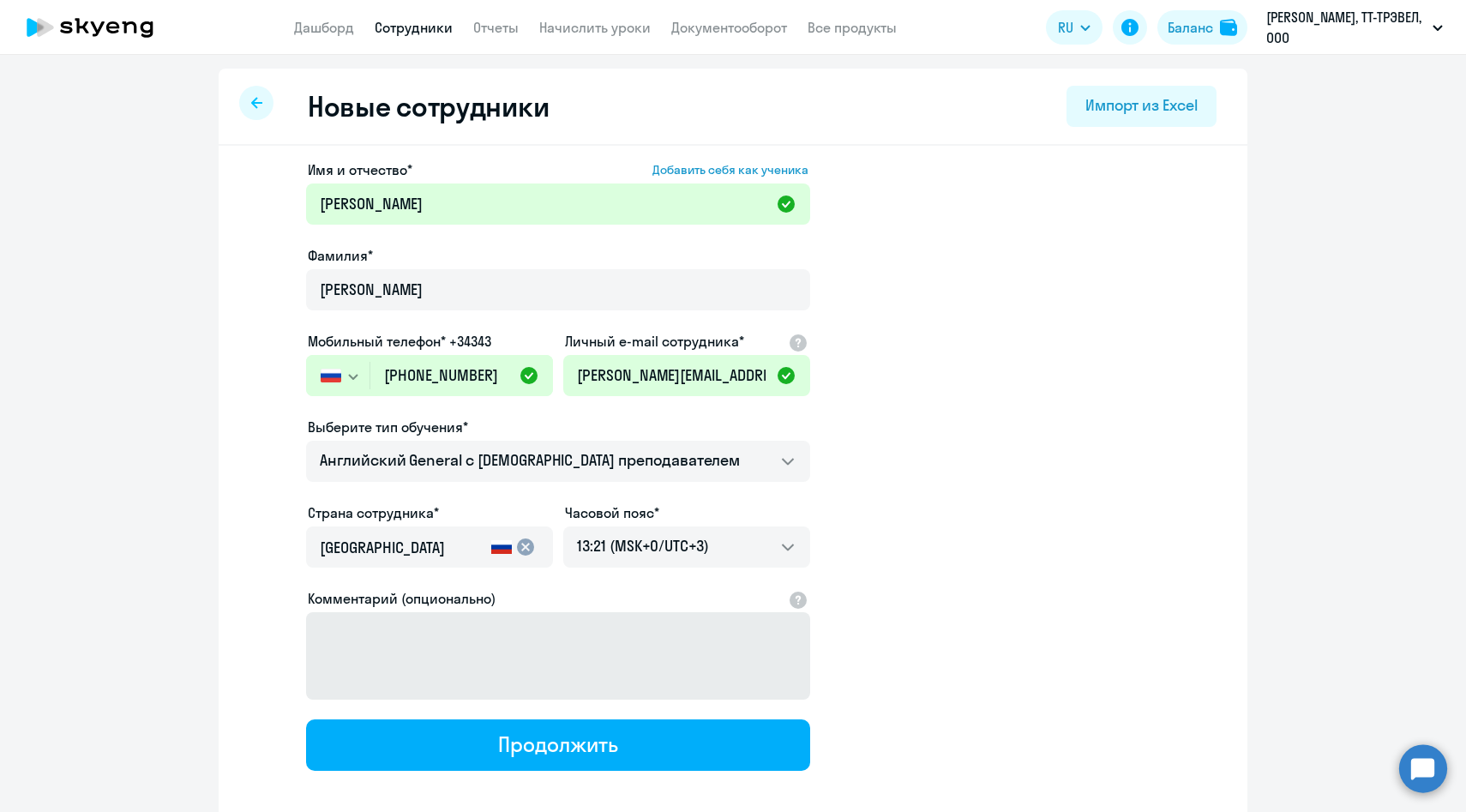
click at [419, 736] on button "Продолжить" at bounding box center [557, 745] width 504 height 51
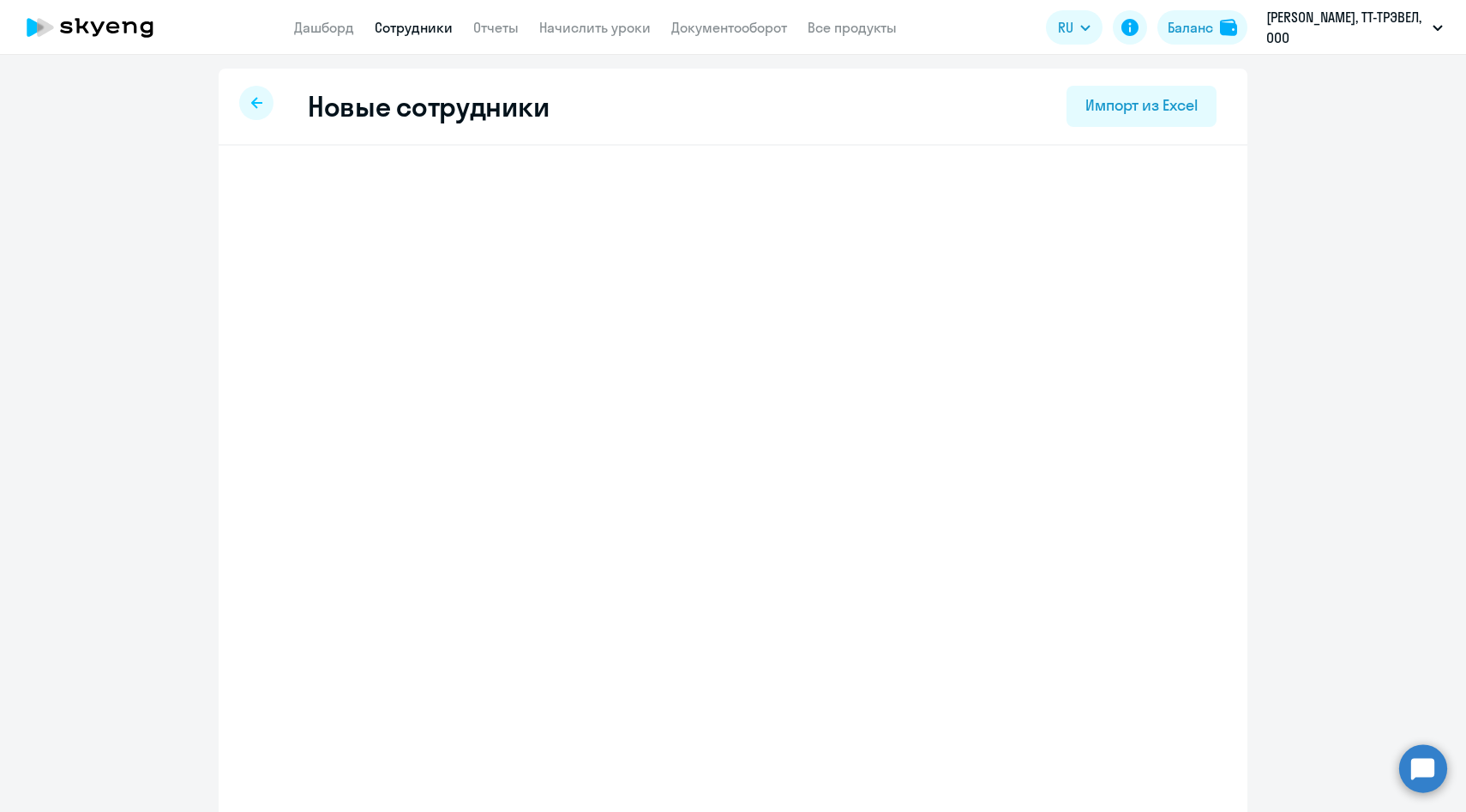
select select "english_adult_not_native_speaker"
select select "3"
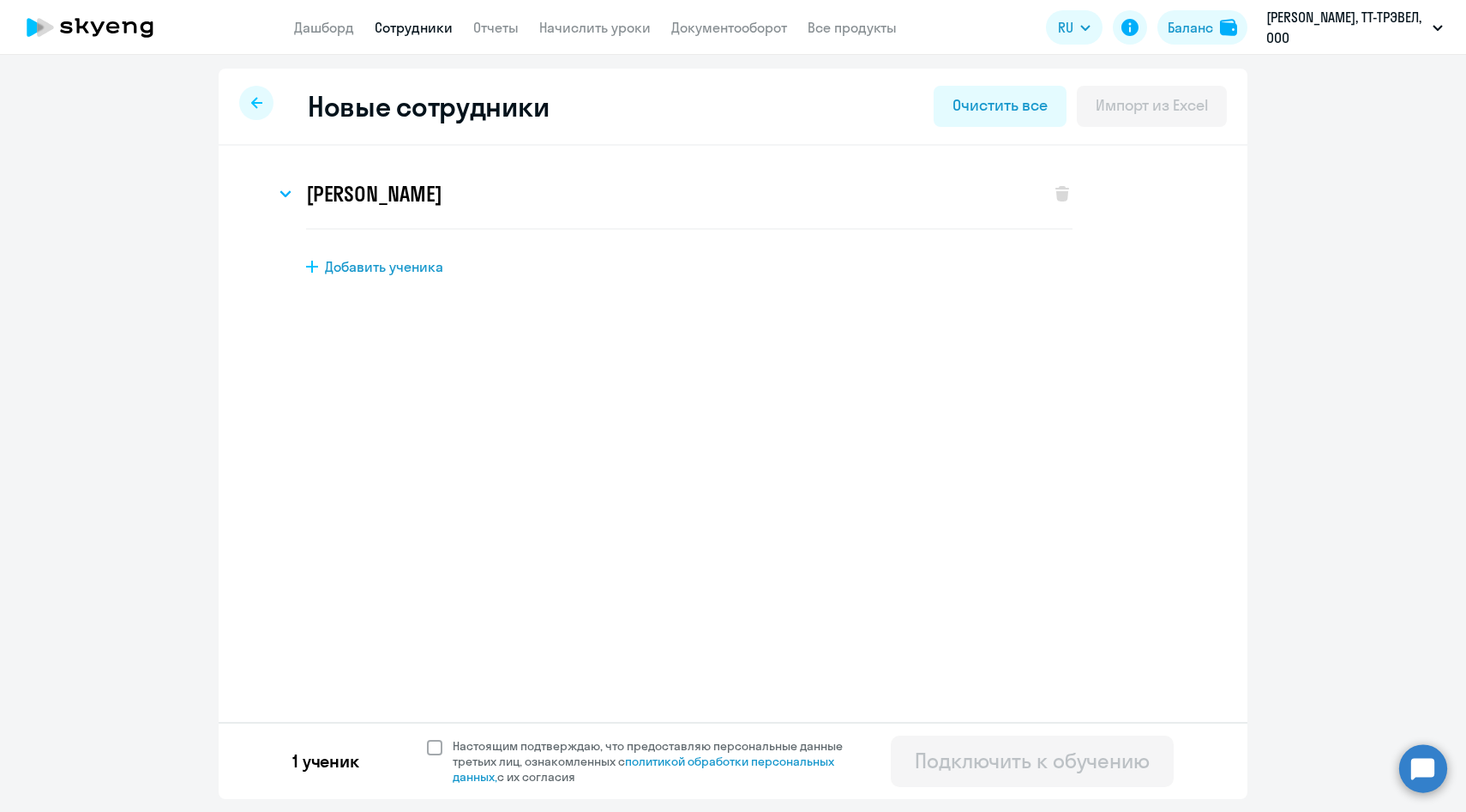
click at [442, 757] on span "Настоящим подтверждаю, что предоставляю персональные данные третьих лиц, ознако…" at bounding box center [653, 761] width 421 height 46
click at [427, 738] on input "Настоящим подтверждаю, что предоставляю персональные данные третьих лиц, ознако…" at bounding box center [426, 737] width 1 height 1
checkbox input "true"
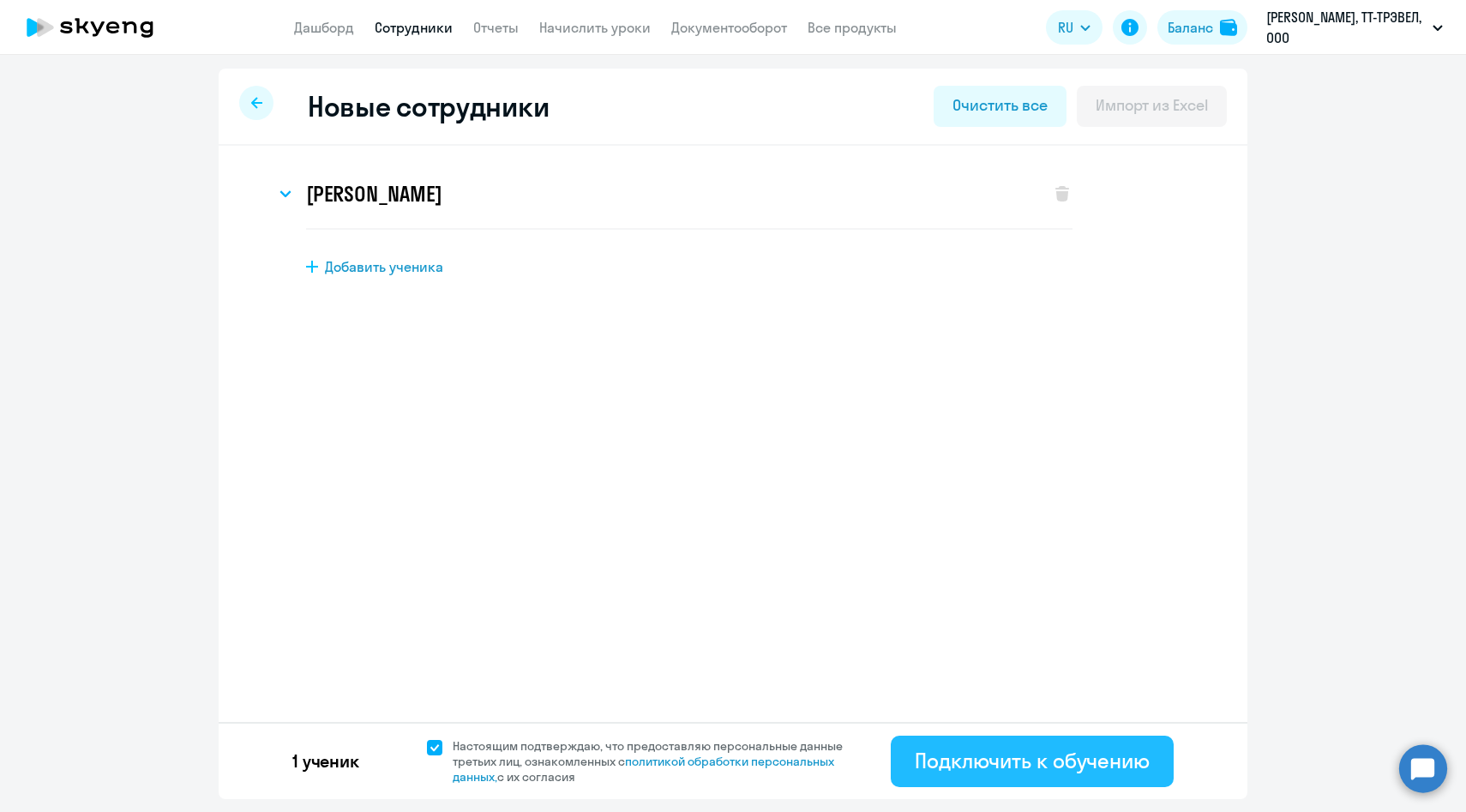
click at [918, 764] on div "Подключить к обучению" at bounding box center [1032, 761] width 235 height 28
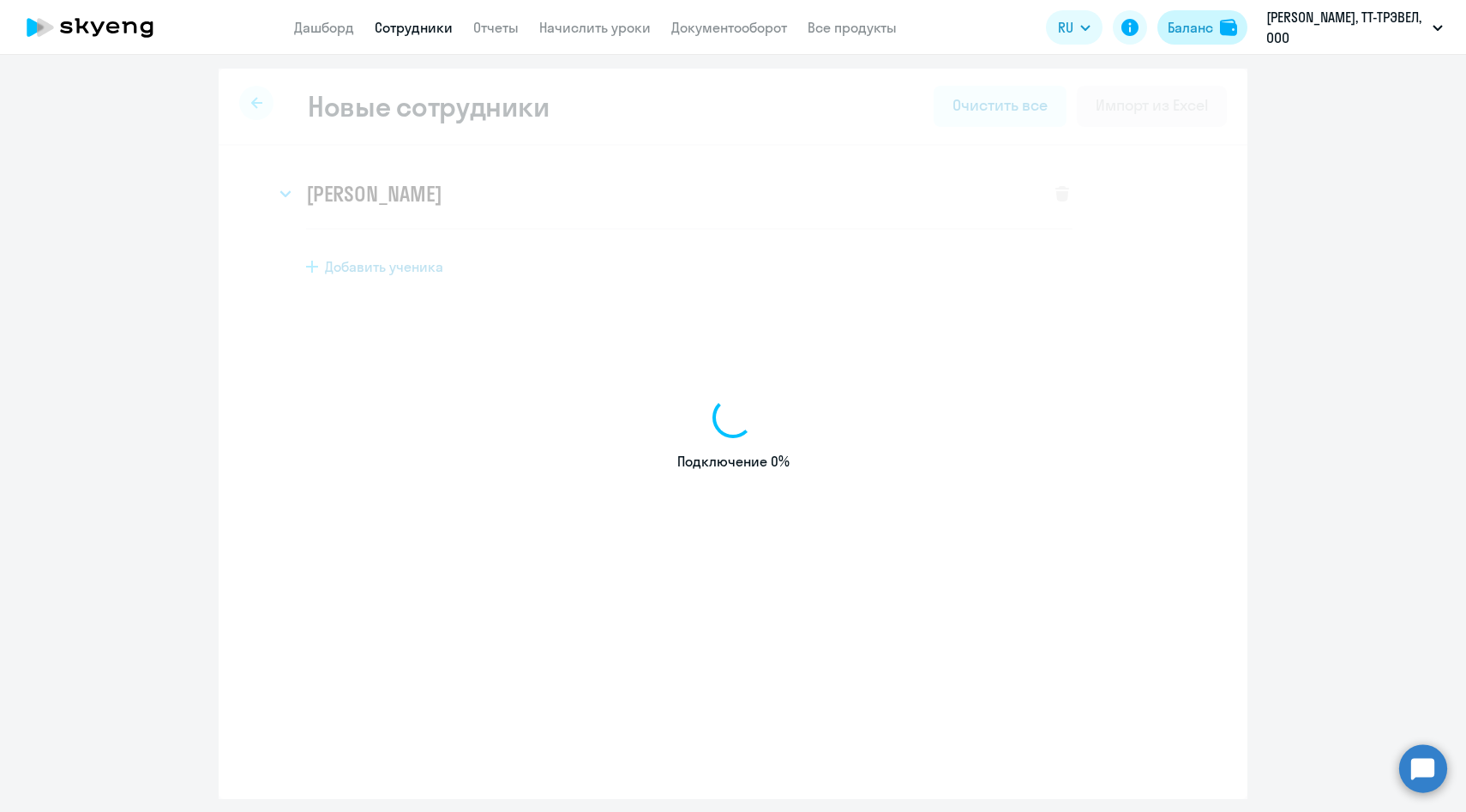
select select "english_adult_not_native_speaker"
select select "3"
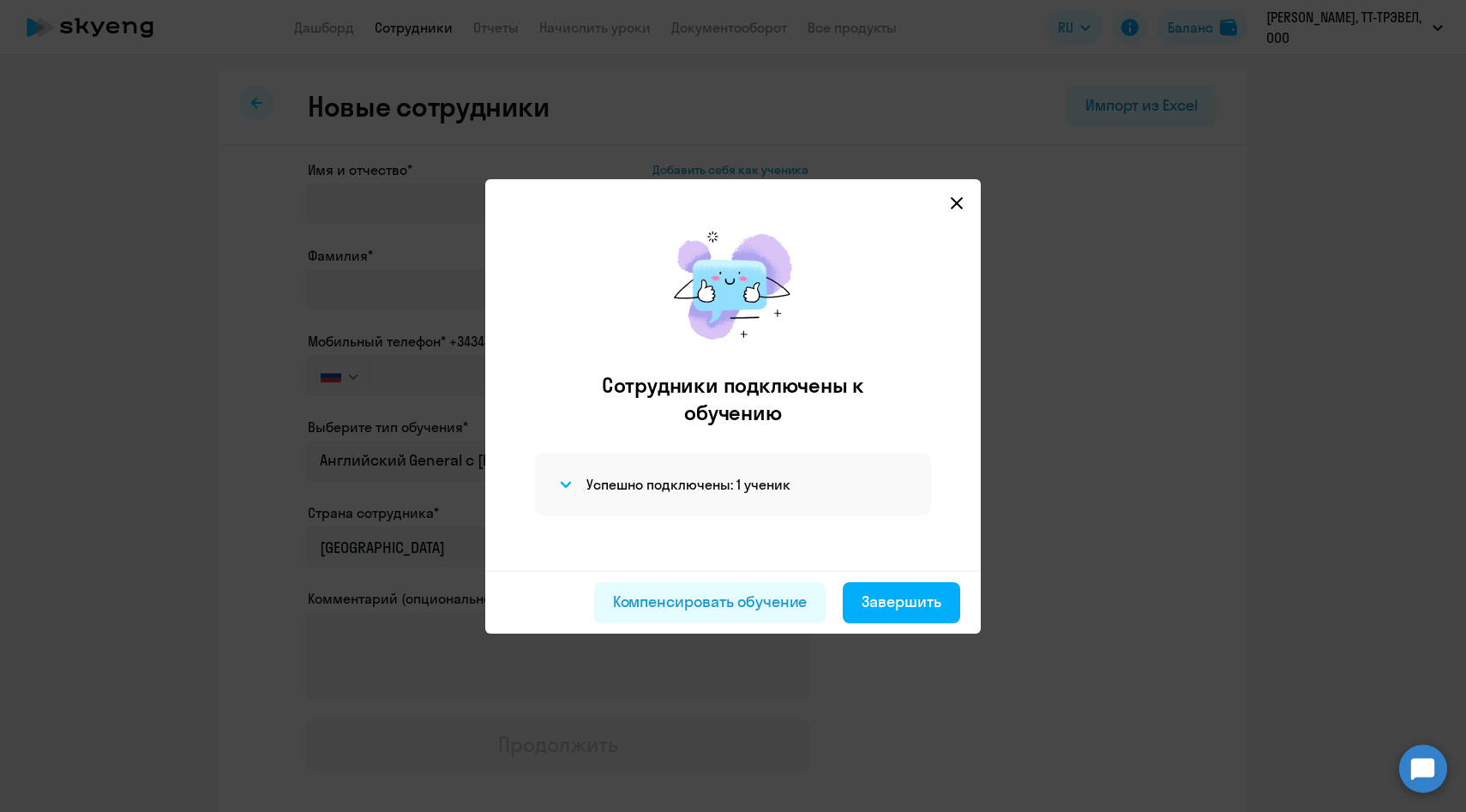
click at [951, 206] on icon at bounding box center [957, 203] width 12 height 12
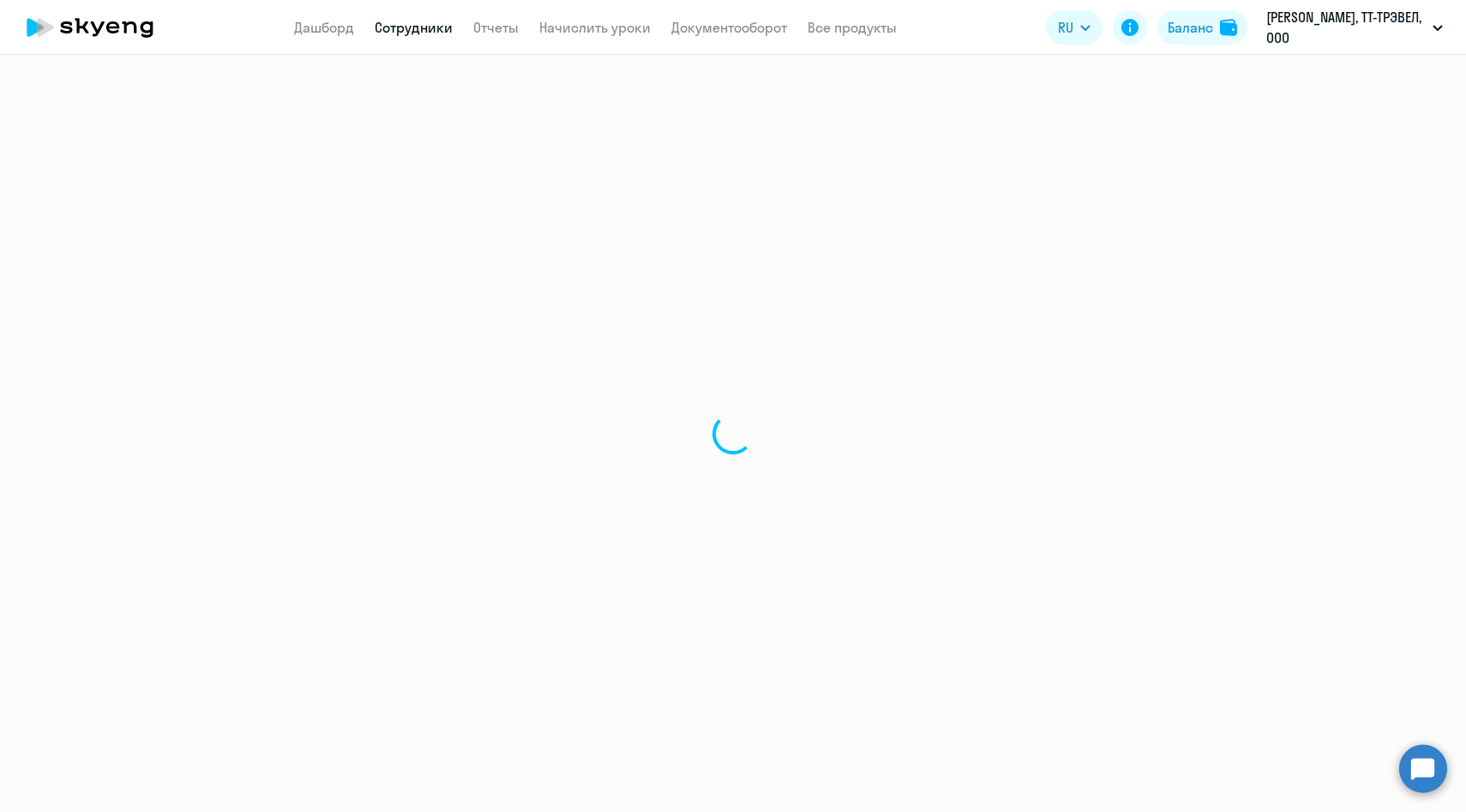
click at [418, 31] on link "Сотрудники" at bounding box center [413, 27] width 78 height 17
click at [419, 24] on link "Сотрудники" at bounding box center [413, 27] width 78 height 17
select select "30"
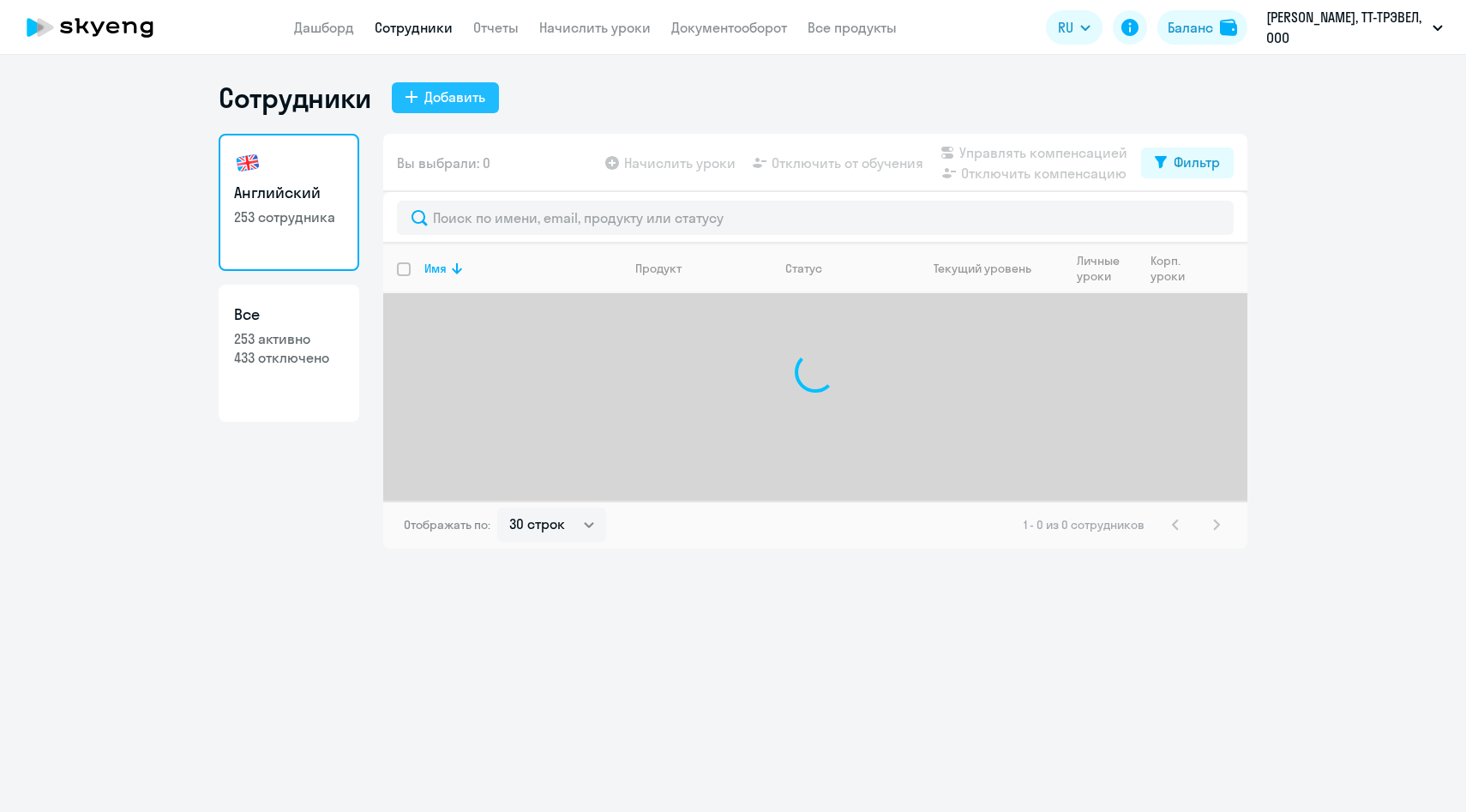
click at [442, 89] on div "Добавить" at bounding box center [455, 96] width 61 height 21
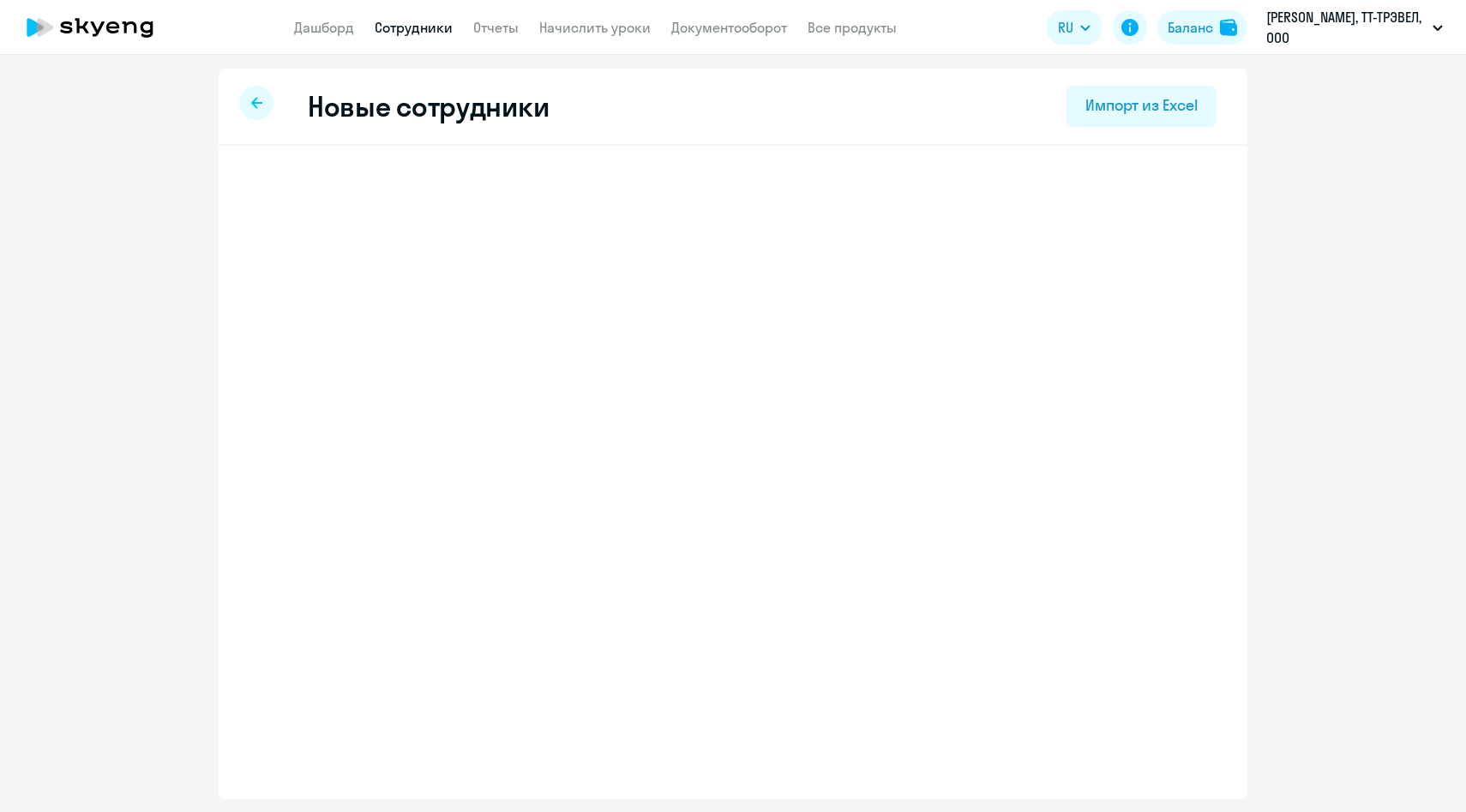
select select "english_adult_not_native_speaker"
select select "3"
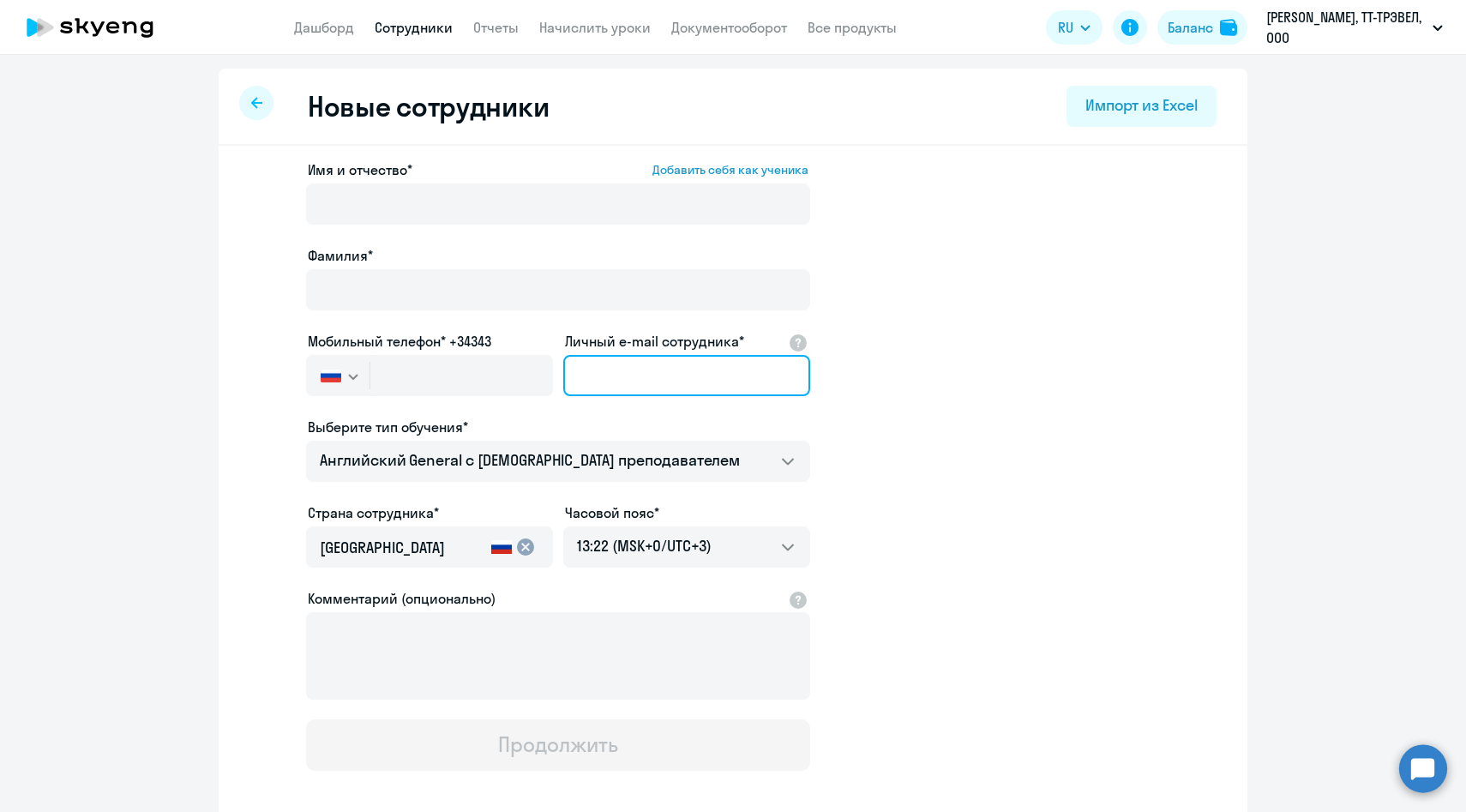
click at [609, 368] on input "Личный e-mail сотрудника*" at bounding box center [686, 376] width 247 height 41
paste input "+79192974306"
type input "+79192974306"
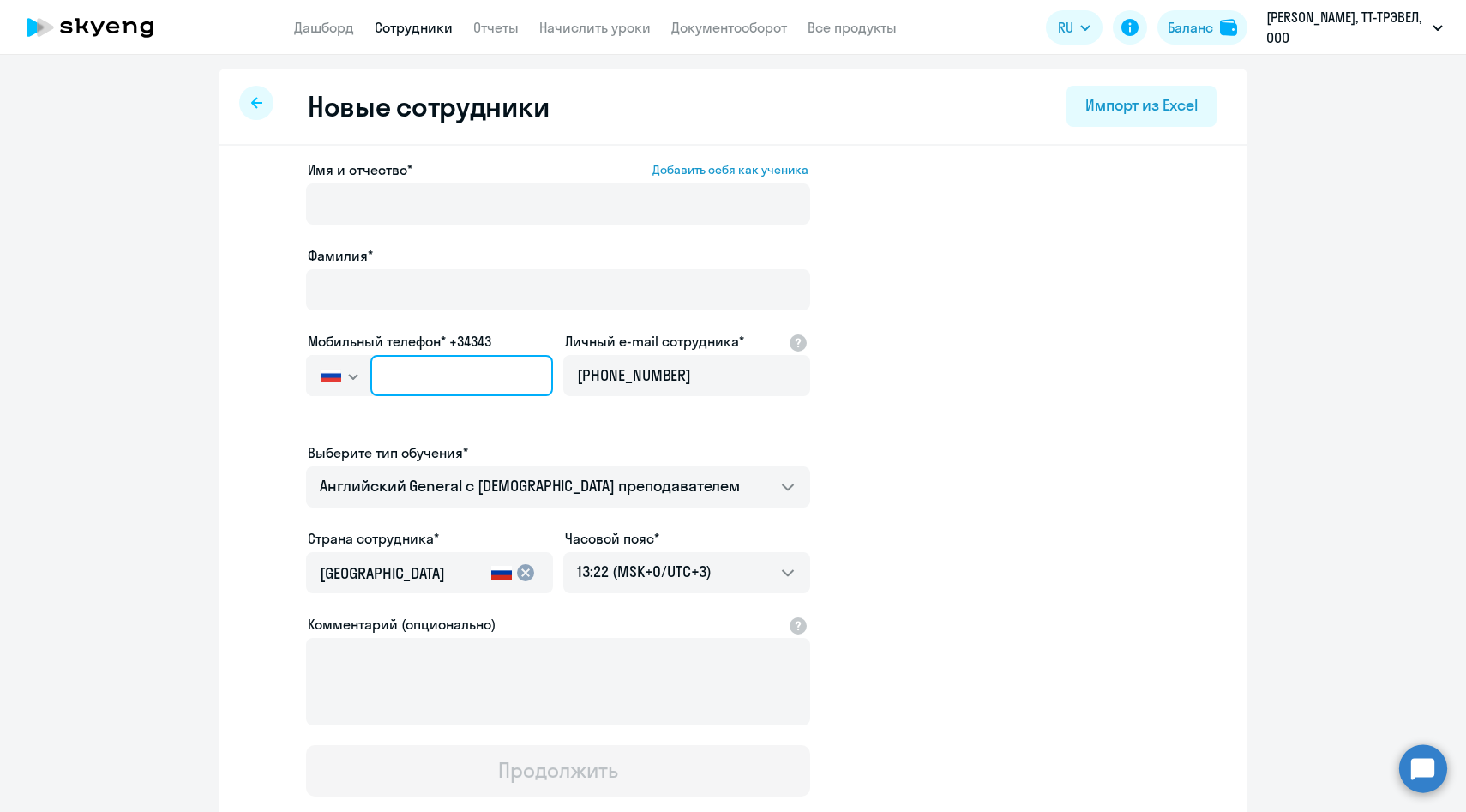
click at [498, 373] on input "text" at bounding box center [462, 376] width 183 height 41
paste input "+7 919 297-43-06"
type input "+7 919 297-43-06"
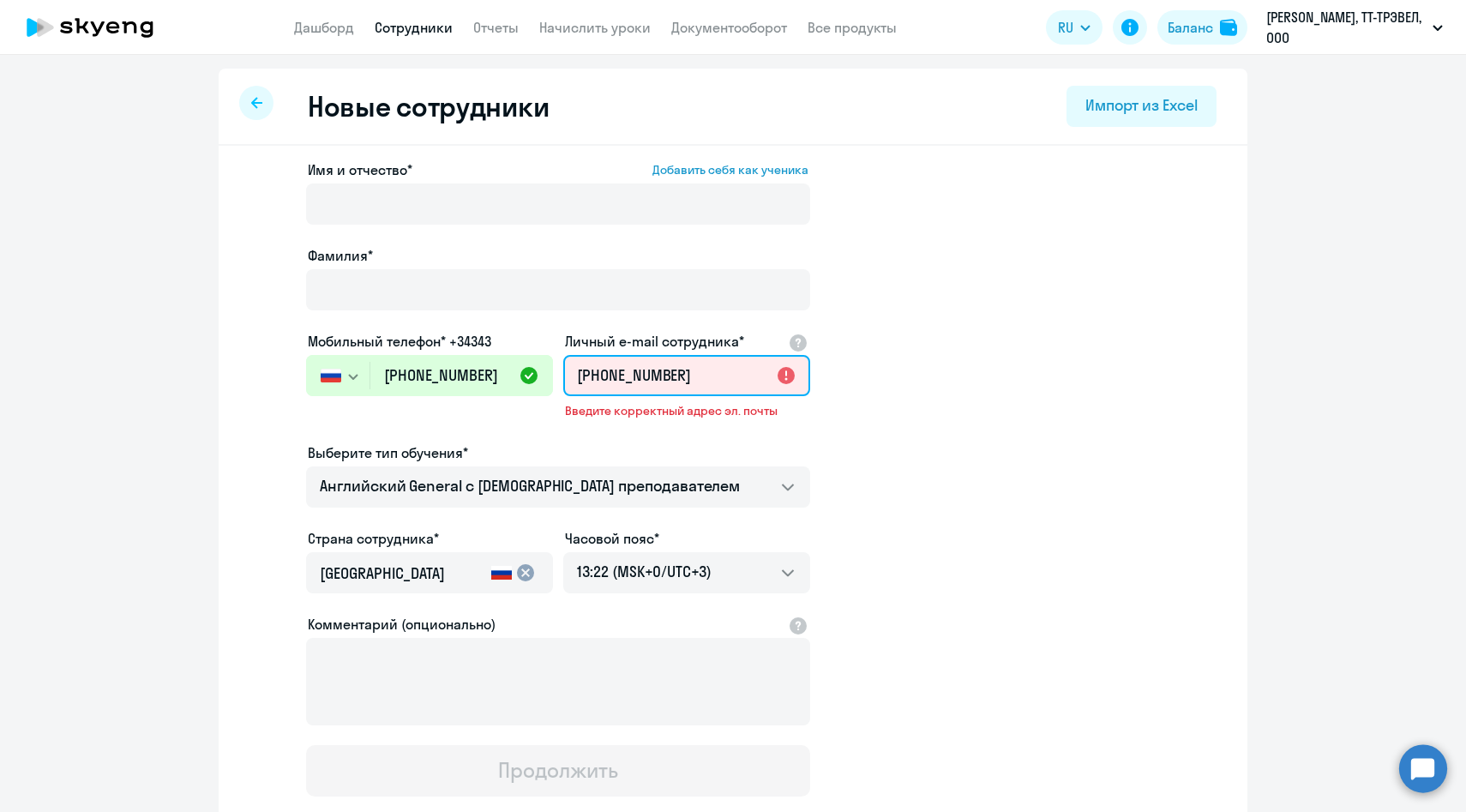
drag, startPoint x: 683, startPoint y: 377, endPoint x: 505, endPoint y: 365, distance: 178.4
click at [505, 367] on div "Имя и отчество* Добавить себя как ученика Фамилия* Мобильный телефон* +34343 Ро…" at bounding box center [557, 478] width 504 height 637
paste input "bagir.omarov@metro-cc.ru"
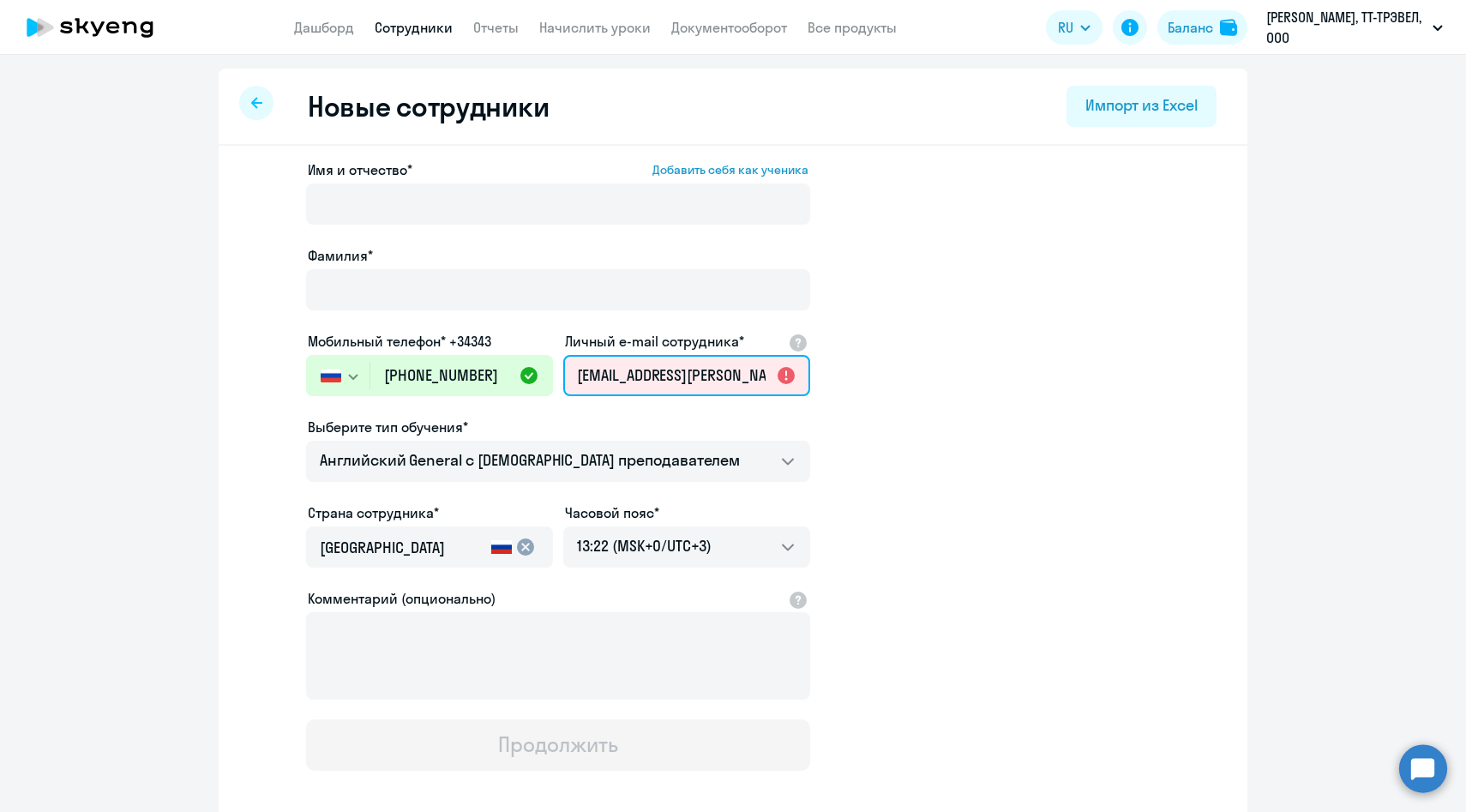
scroll to position [0, 1]
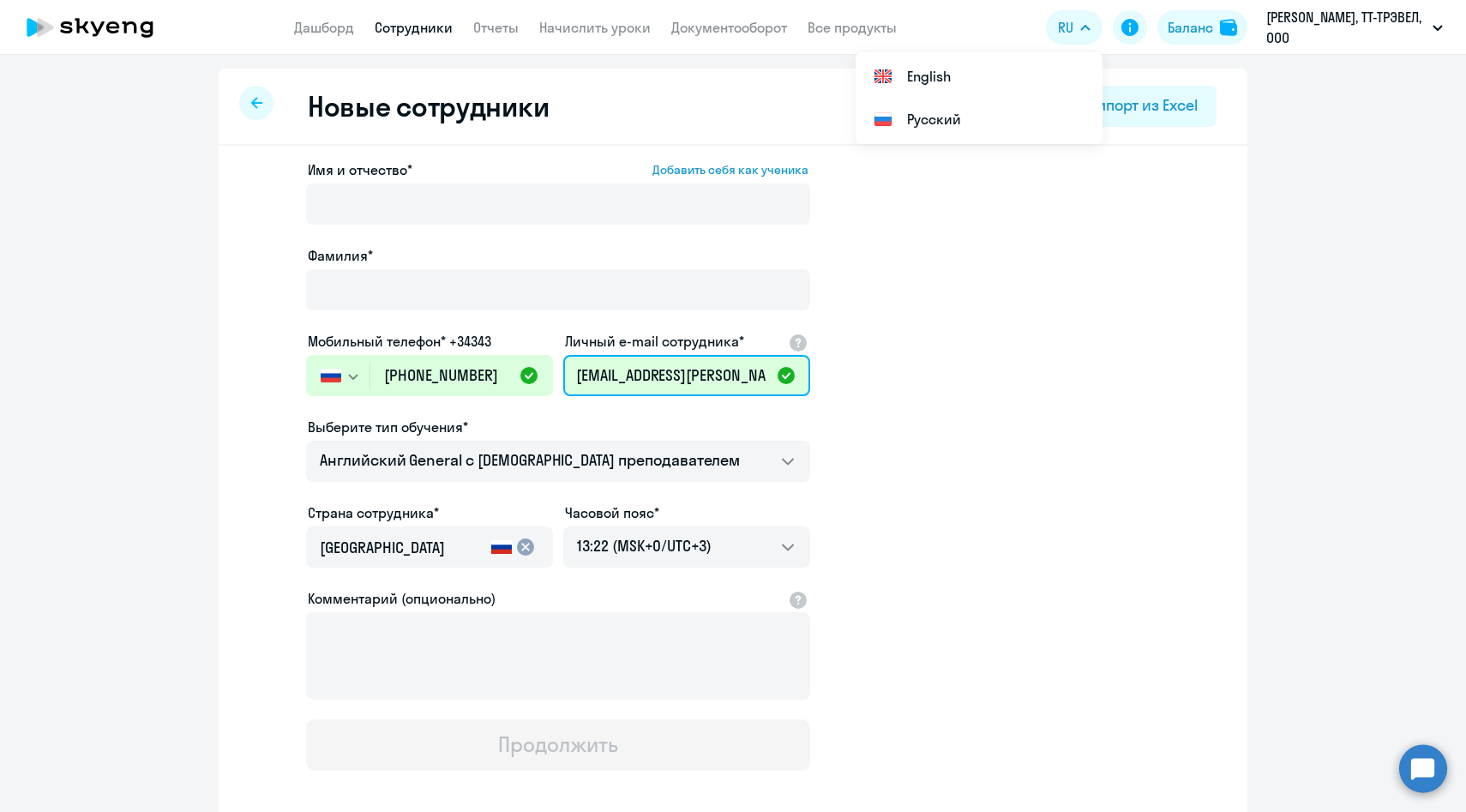
type input "bagir.omarov@metro-cc.ru"
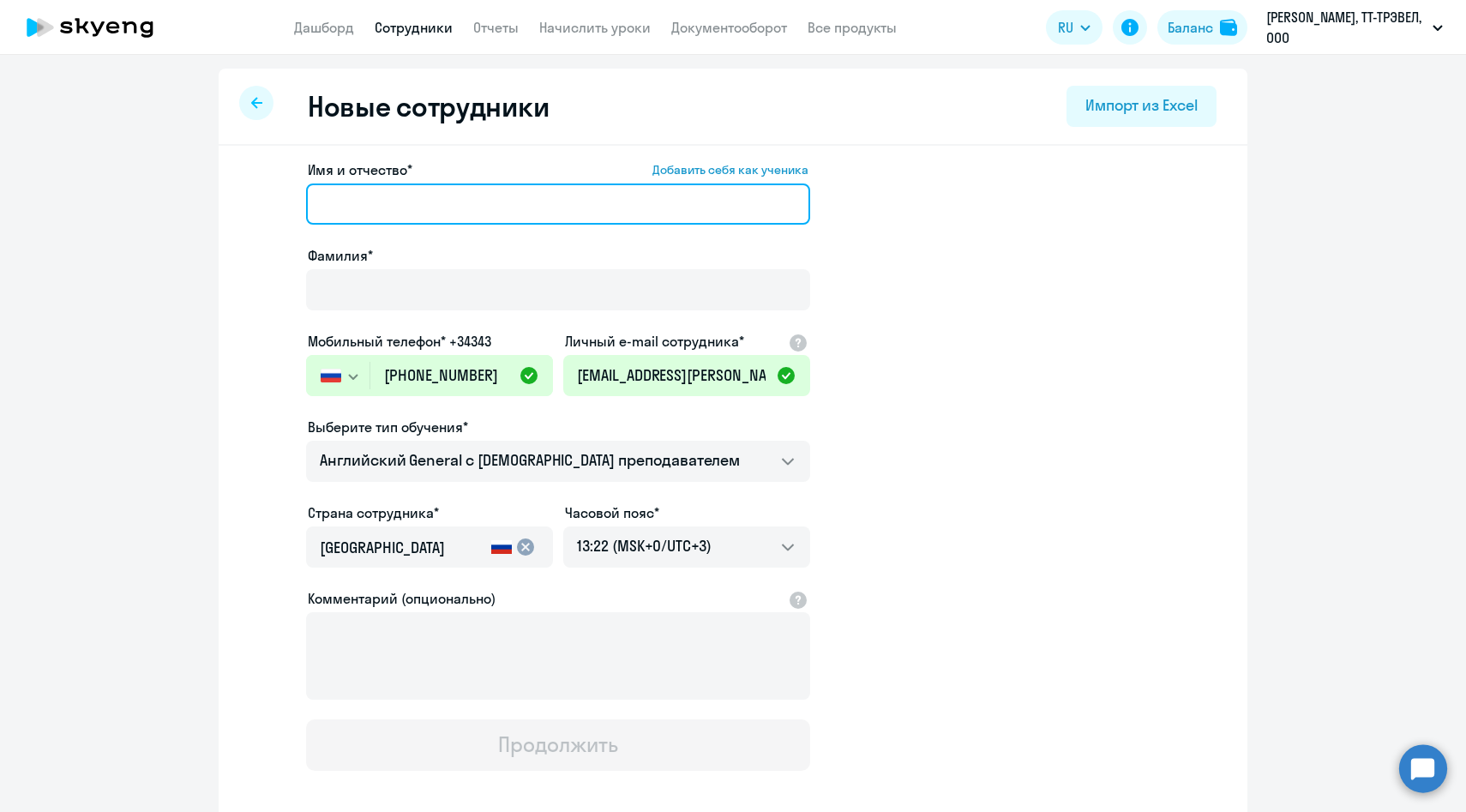
click at [459, 211] on input "Имя и отчество* Добавить себя как ученика" at bounding box center [557, 204] width 504 height 41
paste input "Омаров Багир Бадрутдинович"
drag, startPoint x: 380, startPoint y: 204, endPoint x: 225, endPoint y: 198, distance: 155.1
click at [225, 198] on div "Имя и отчество* Добавить себя как ученика Омаров Багир Бадрутдинович Фамилия* М…" at bounding box center [733, 522] width 1029 height 754
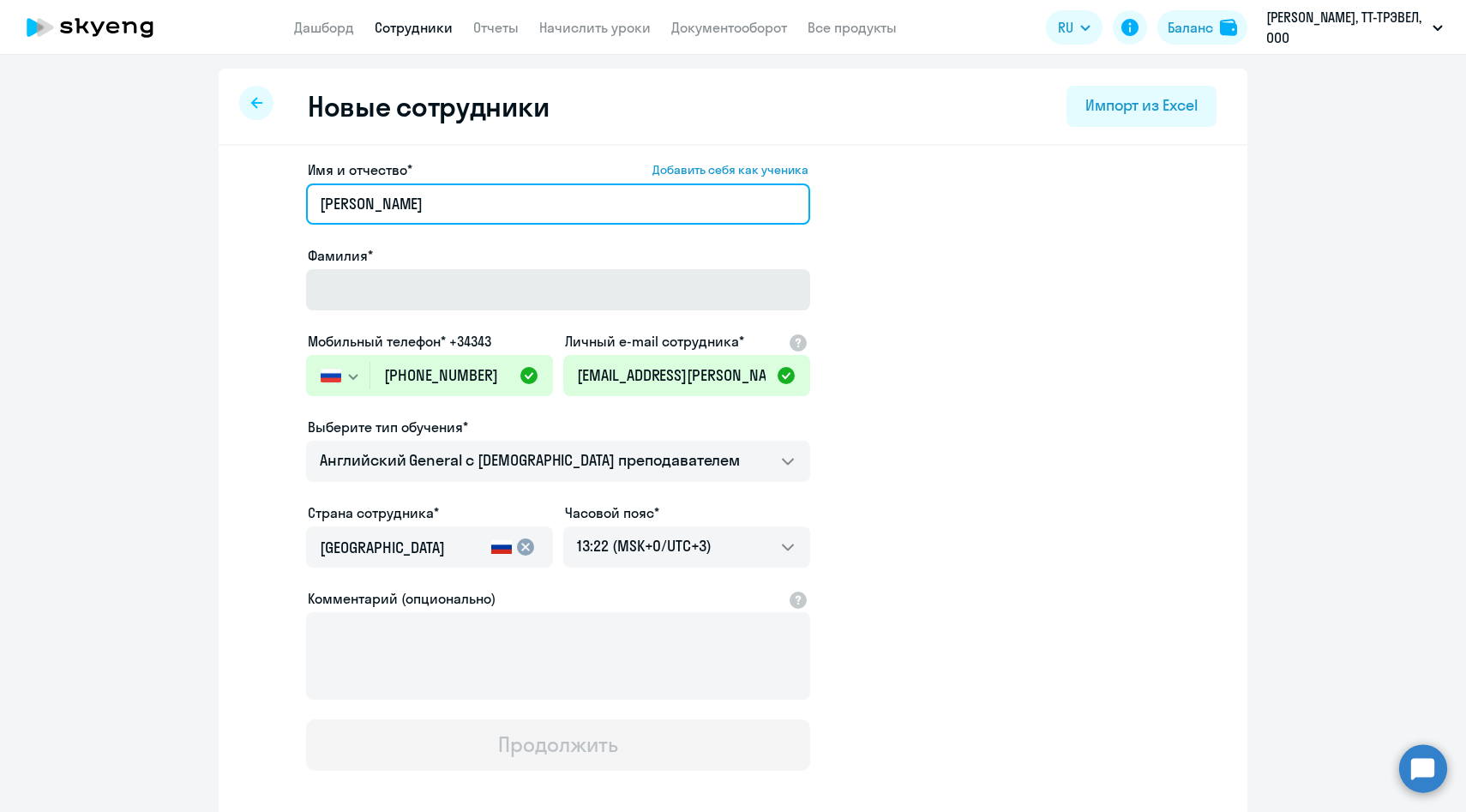
type input "Багир Бадрутдинович"
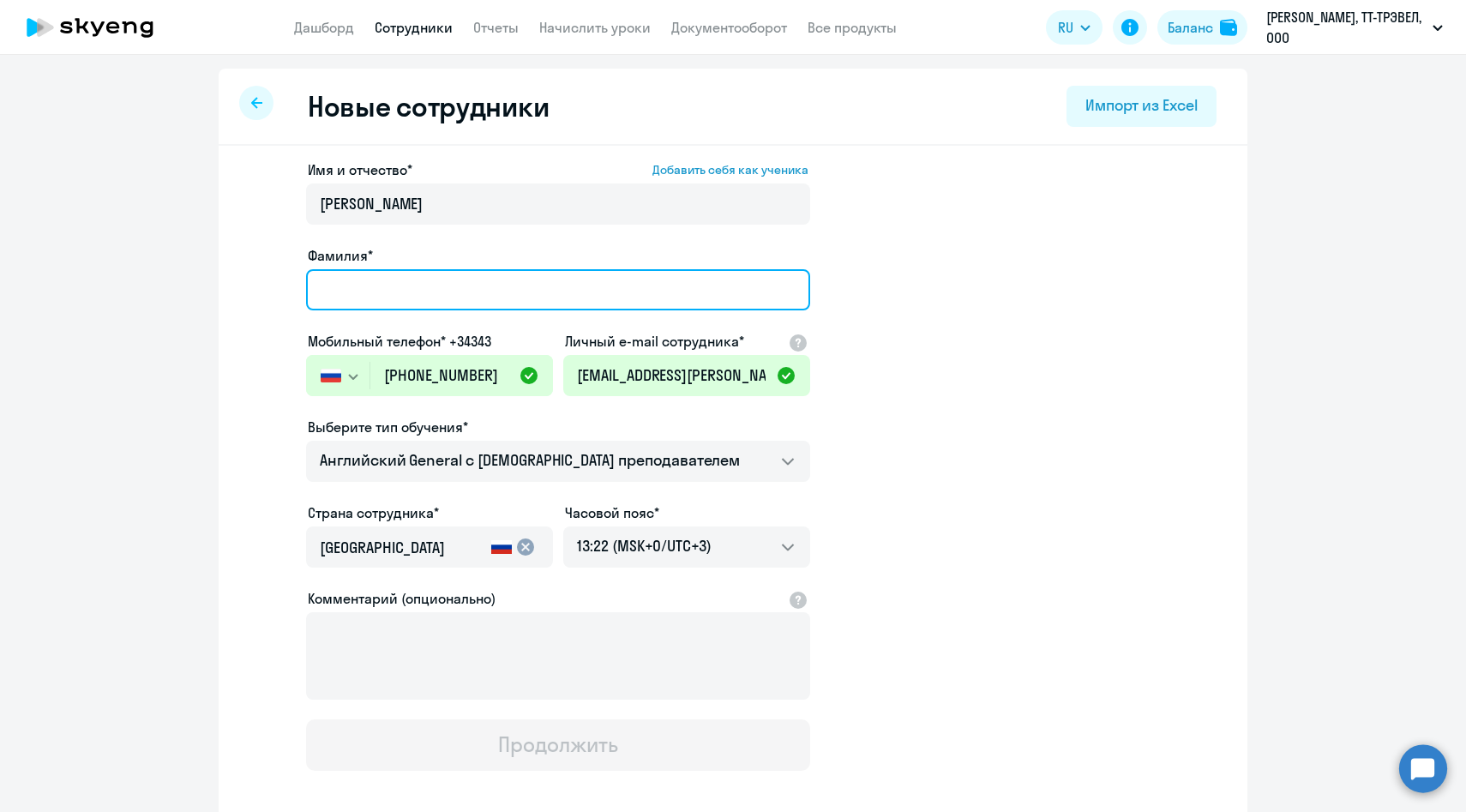
click at [390, 304] on input "Фамилия*" at bounding box center [557, 290] width 504 height 41
paste input "Омаров"
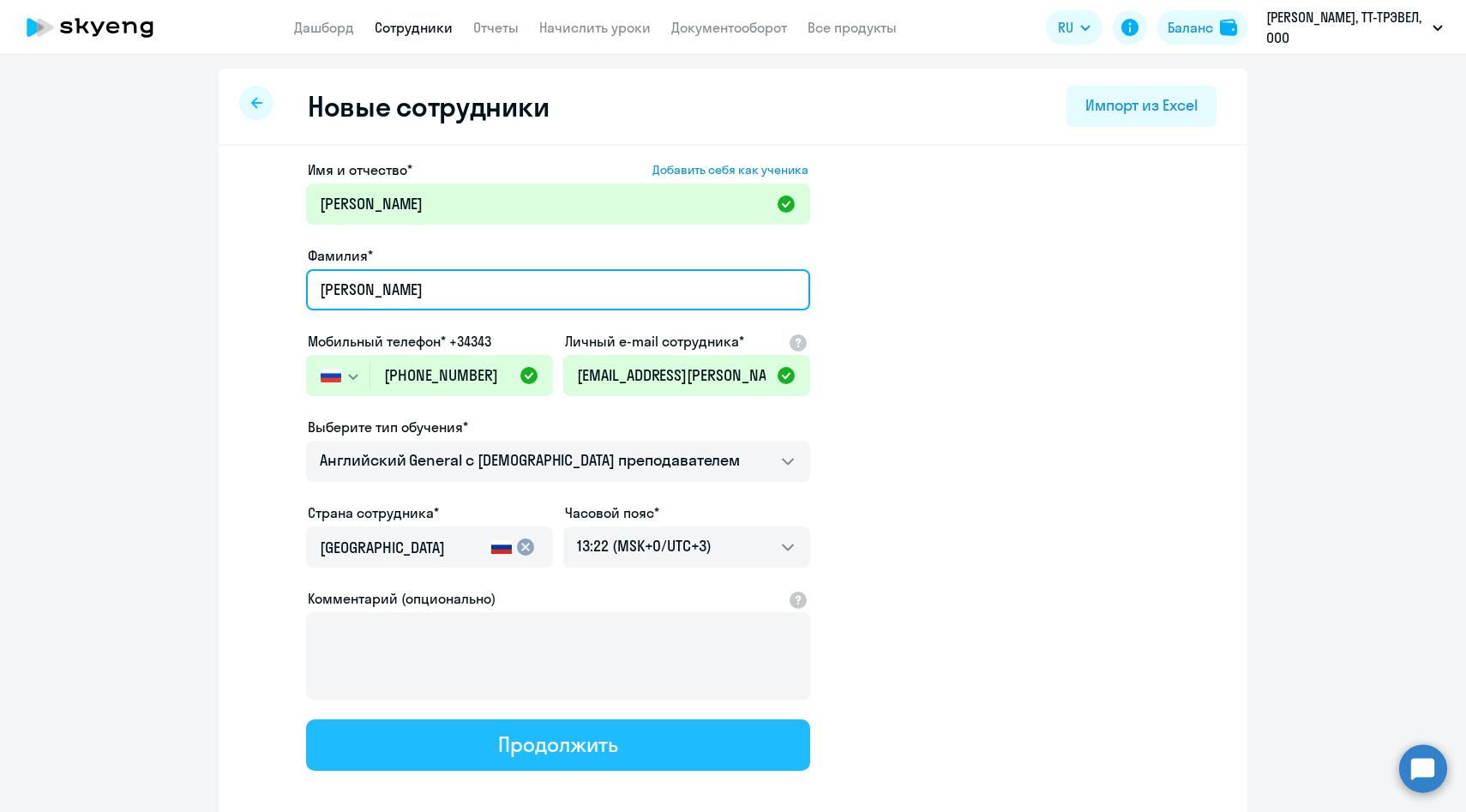
type input "Омаров"
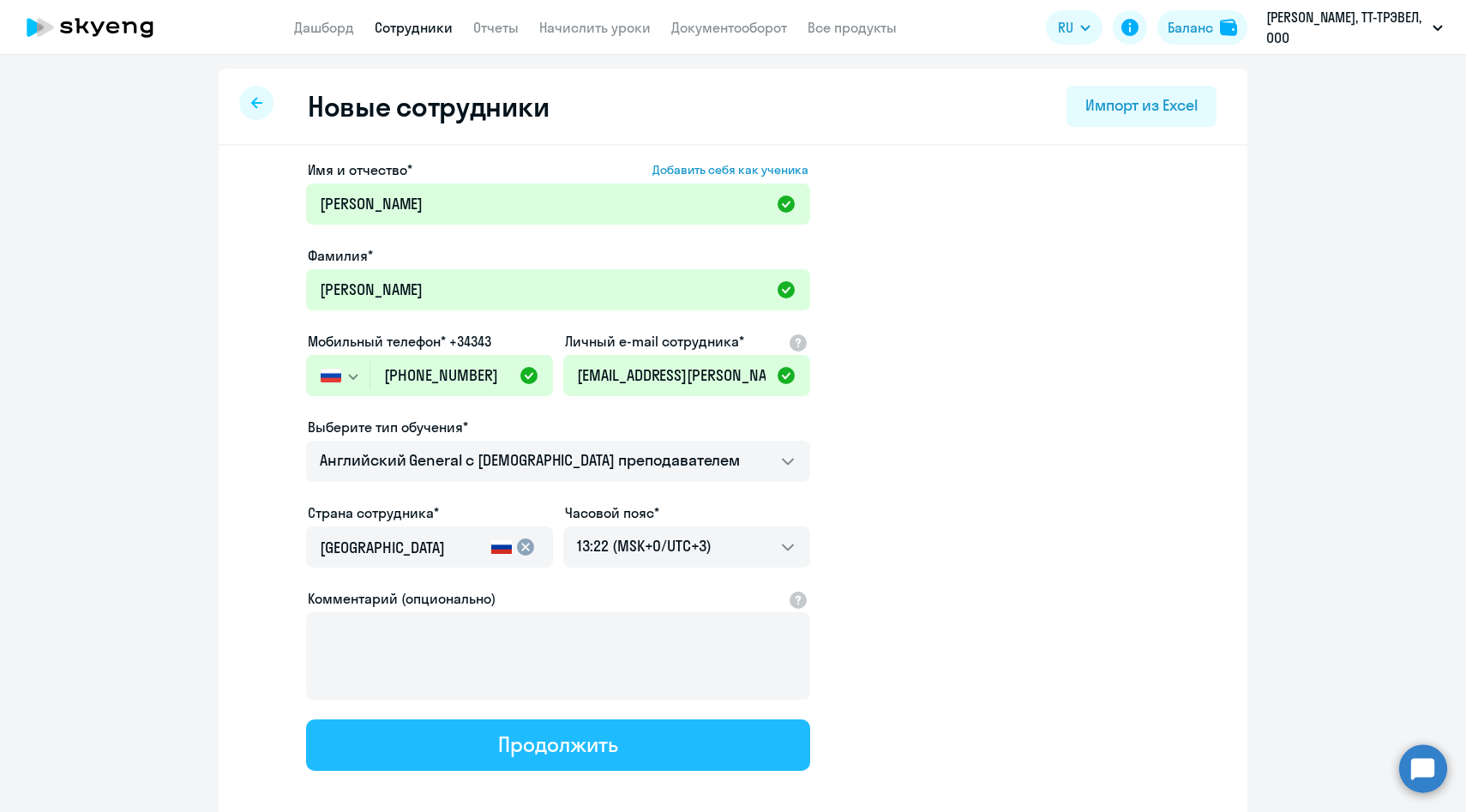
click at [406, 730] on button "Продолжить" at bounding box center [557, 745] width 504 height 51
select select "english_adult_not_native_speaker"
select select "3"
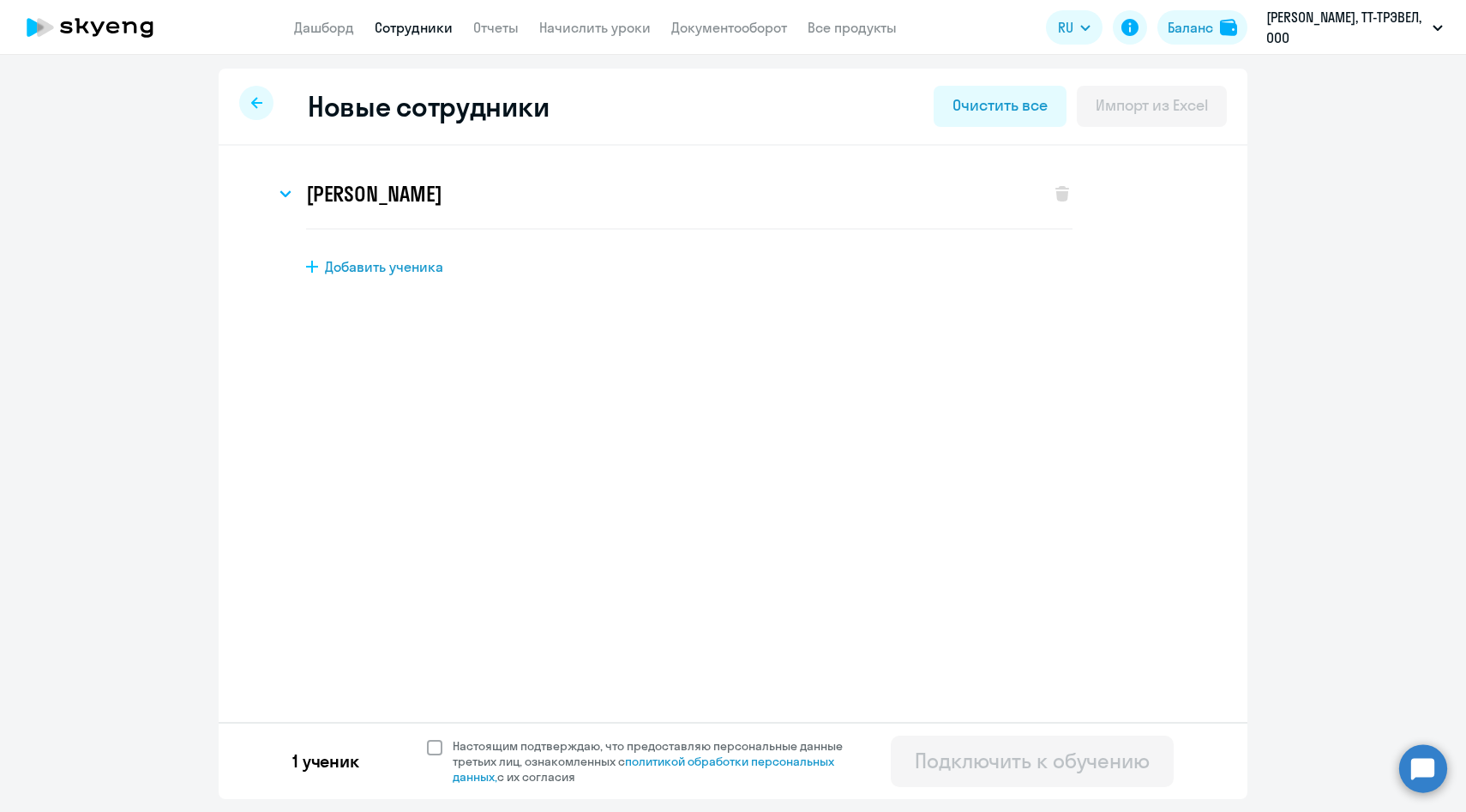
click at [453, 745] on span "Настоящим подтверждаю, что предоставляю персональные данные третьих лиц, ознако…" at bounding box center [659, 761] width 411 height 46
click at [427, 738] on input "Настоящим подтверждаю, что предоставляю персональные данные третьих лиц, ознако…" at bounding box center [426, 737] width 1 height 1
checkbox input "true"
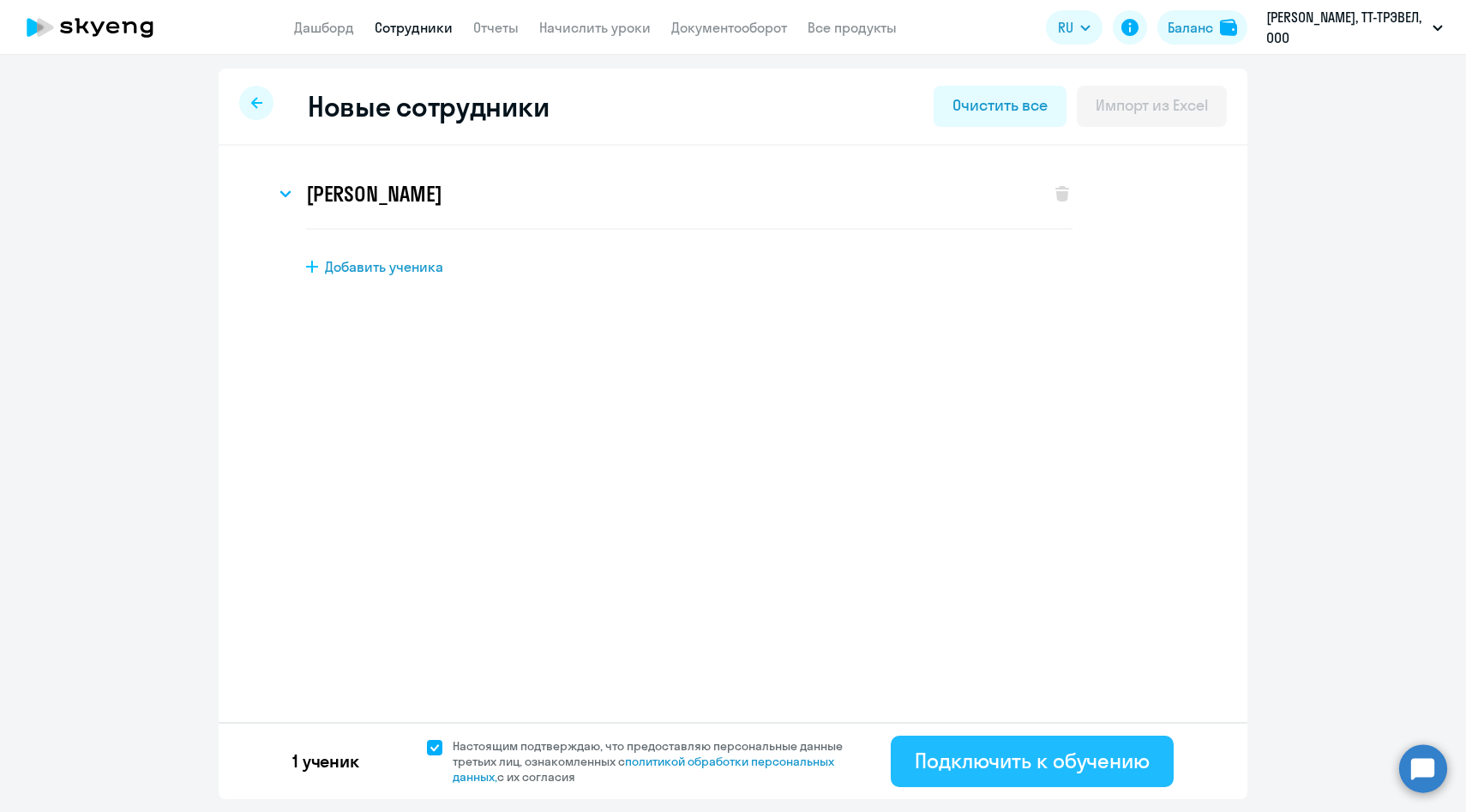
click at [913, 770] on button "Подключить к обучению" at bounding box center [1032, 761] width 283 height 51
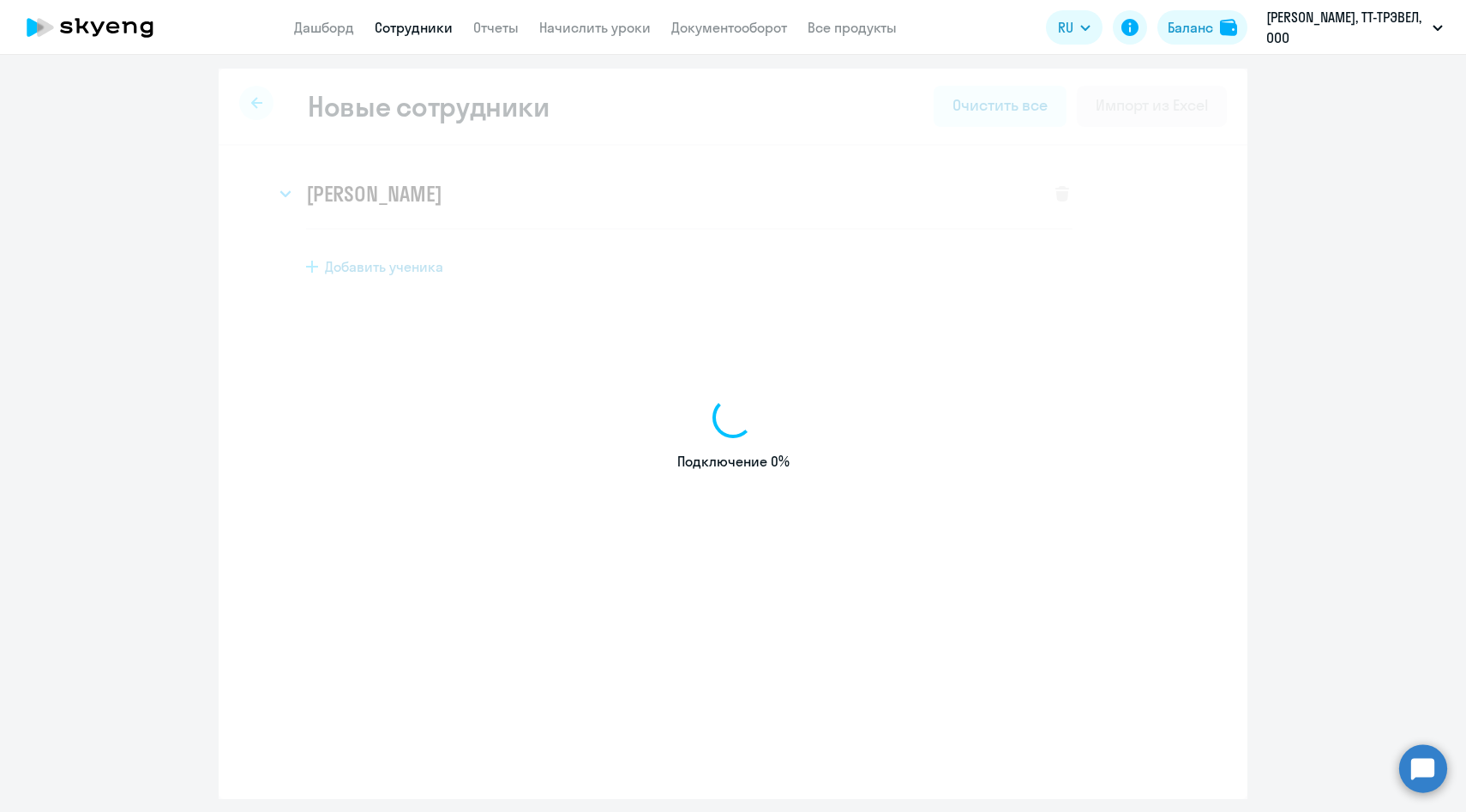
select select "english_adult_not_native_speaker"
select select "3"
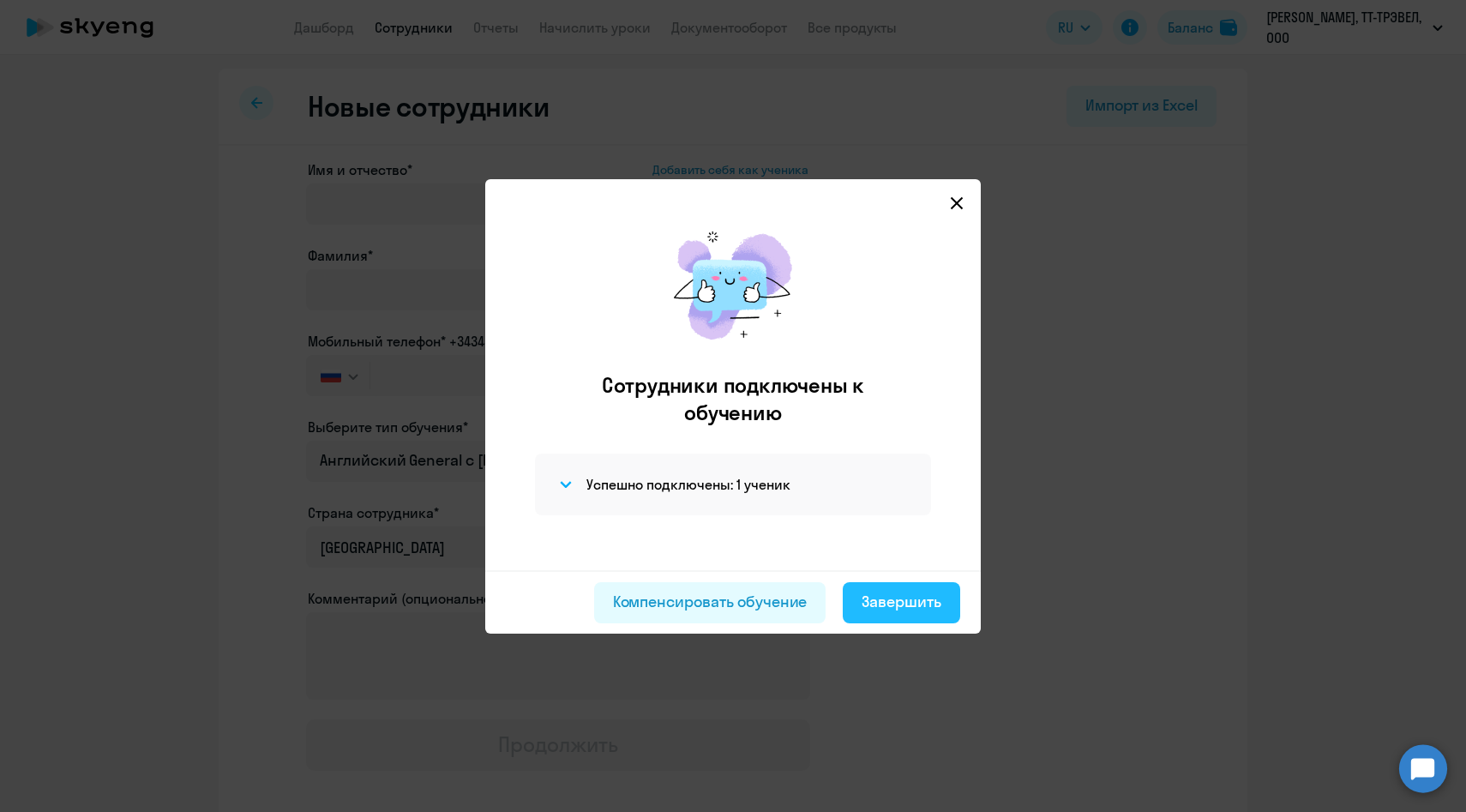
click at [899, 591] on div "Завершить" at bounding box center [902, 602] width 80 height 23
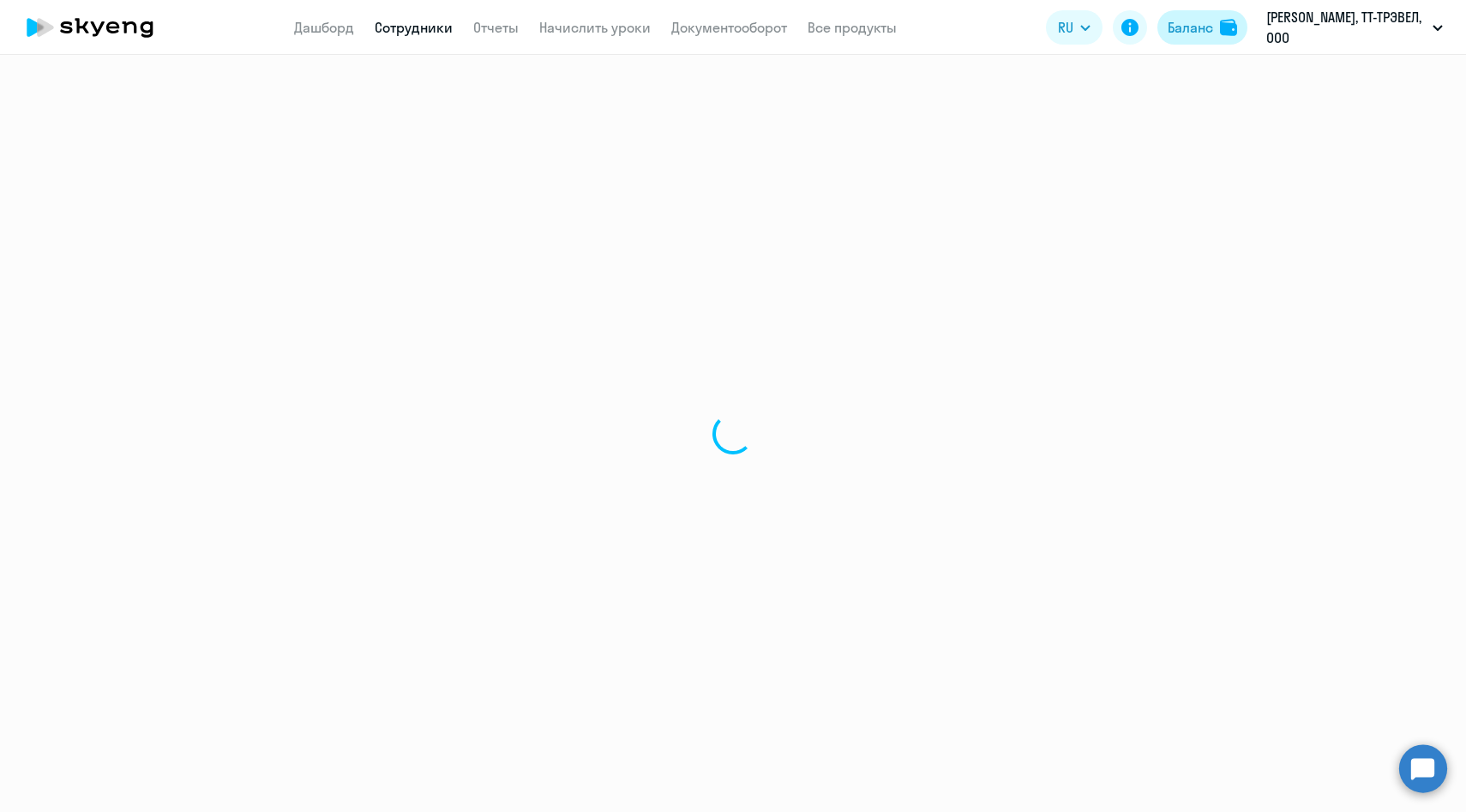
select select "30"
